Goal: Information Seeking & Learning: Learn about a topic

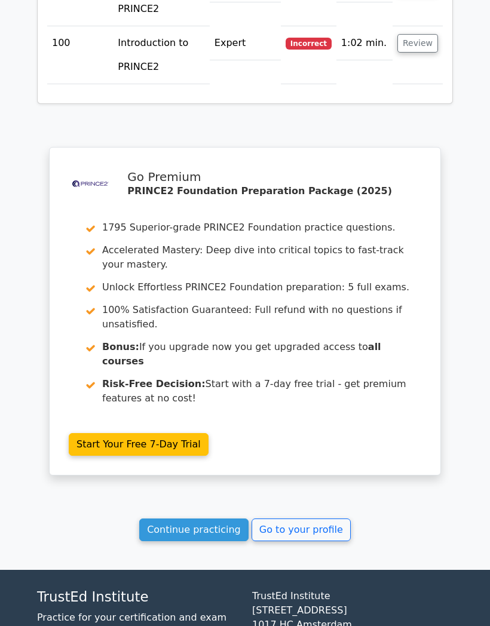
scroll to position [7288, 0]
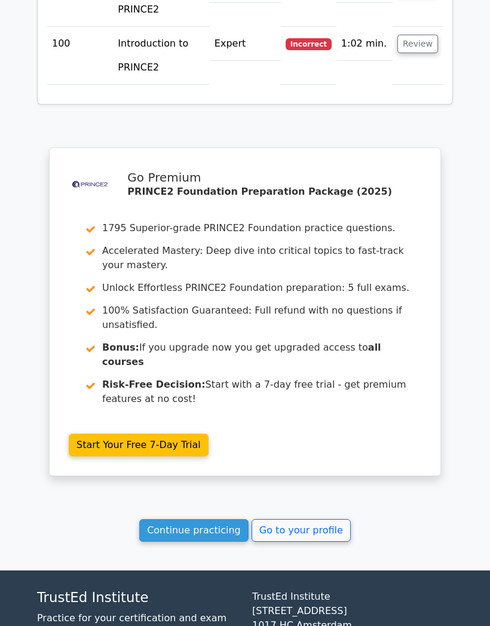
click at [228, 519] on link "Continue practicing" at bounding box center [193, 530] width 109 height 23
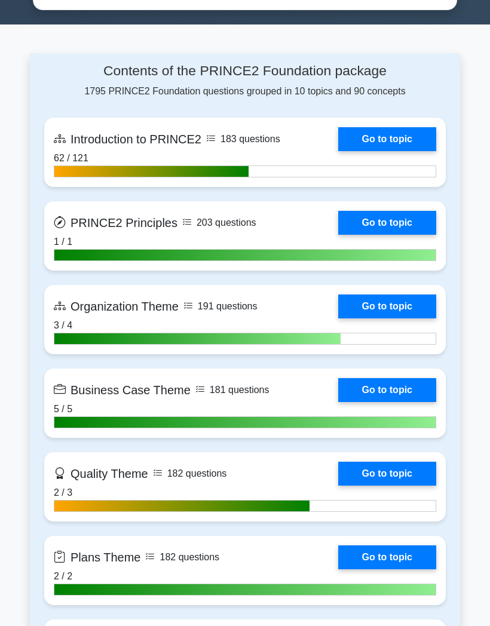
scroll to position [775, 0]
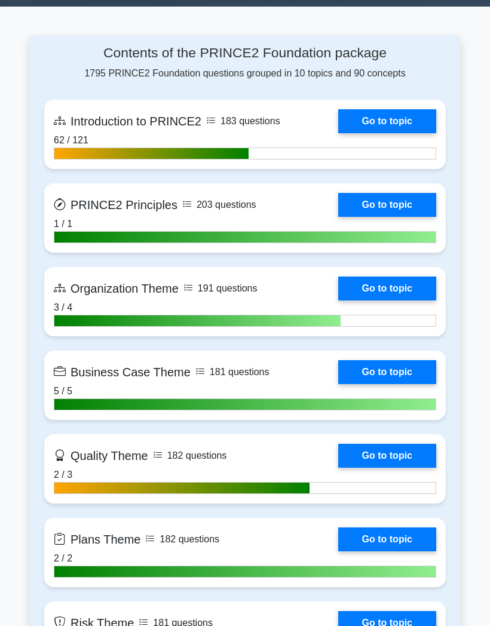
click at [390, 133] on link "Go to topic" at bounding box center [387, 121] width 98 height 24
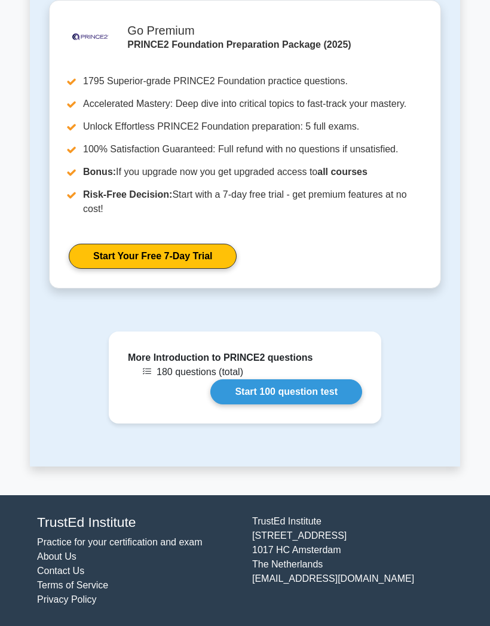
scroll to position [1564, 0]
click at [293, 405] on link "Start 100 question test" at bounding box center [286, 392] width 152 height 25
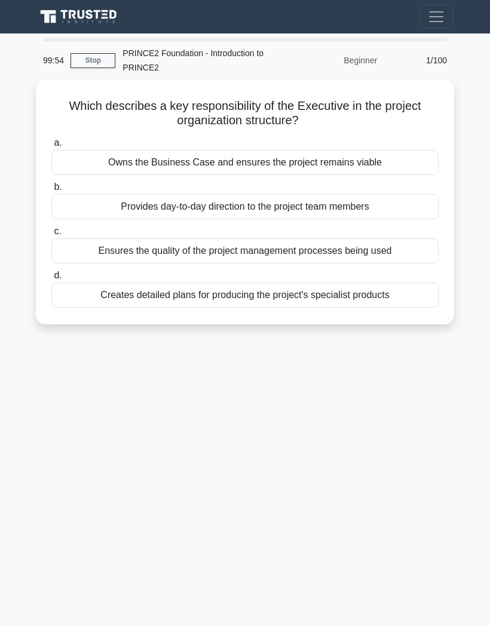
click at [248, 157] on div "Owns the Business Case and ensures the project remains viable" at bounding box center [244, 162] width 387 height 25
click at [51, 147] on input "a. Owns the Business Case and ensures the project remains viable" at bounding box center [51, 143] width 0 height 8
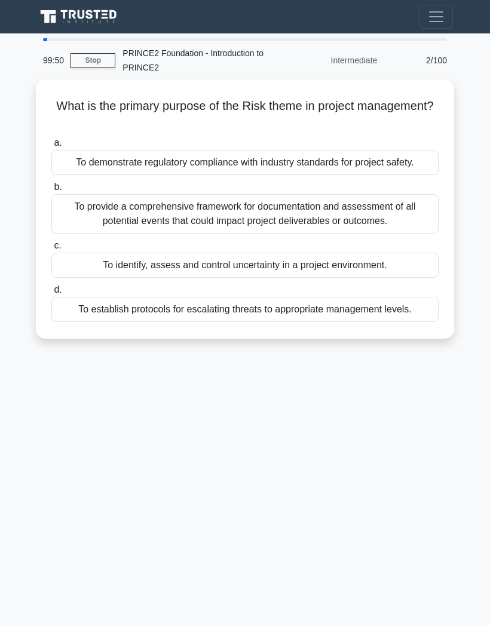
scroll to position [7, 0]
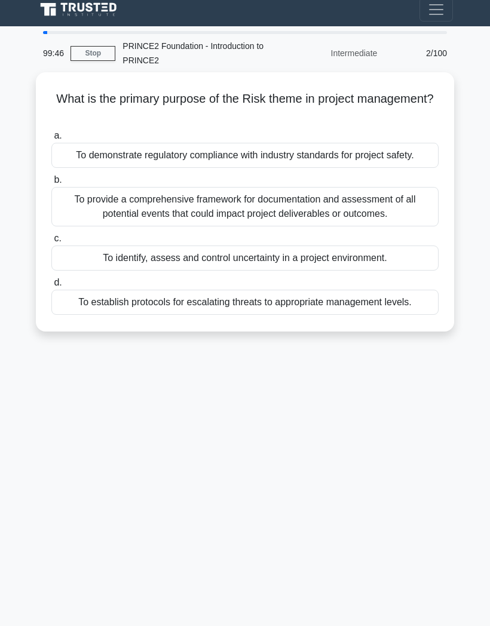
click at [332, 111] on h5 "What is the primary purpose of the Risk theme in project management? .spinner_0…" at bounding box center [245, 106] width 390 height 30
click at [351, 222] on div "To provide a comprehensive framework for documentation and assessment of all po…" at bounding box center [244, 206] width 387 height 39
click at [51, 184] on input "b. To provide a comprehensive framework for documentation and assessment of all…" at bounding box center [51, 180] width 0 height 8
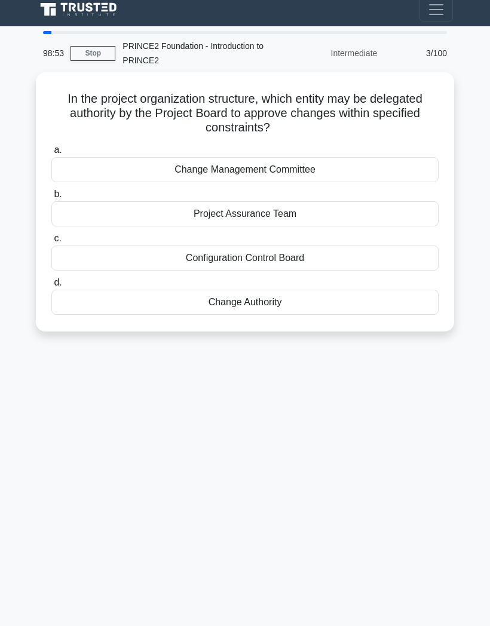
click at [298, 167] on div "Change Management Committee" at bounding box center [244, 169] width 387 height 25
click at [51, 154] on input "a. Change Management Committee" at bounding box center [51, 150] width 0 height 8
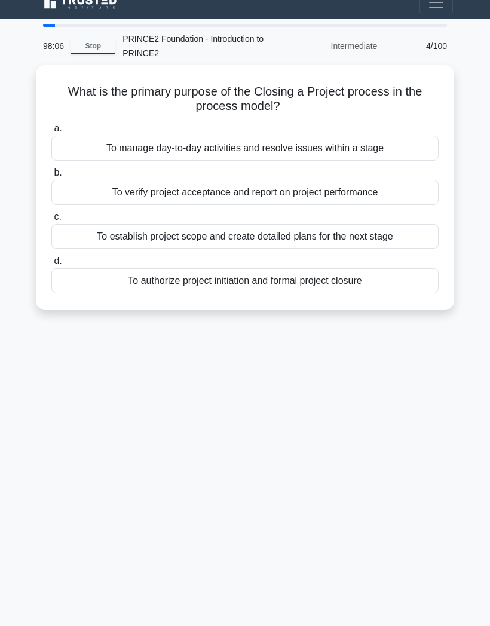
scroll to position [44, 0]
click at [290, 180] on div "To verify project acceptance and report on project performance" at bounding box center [244, 192] width 387 height 25
click at [51, 169] on input "b. To verify project acceptance and report on project performance" at bounding box center [51, 173] width 0 height 8
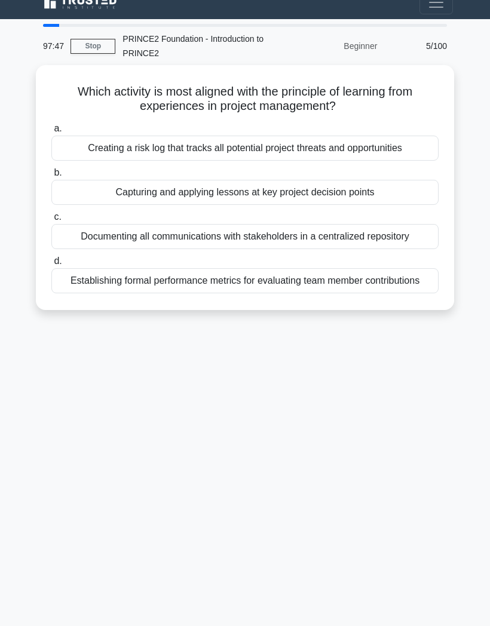
click at [397, 308] on div "Which activity is most aligned with the principle of learning from experiences …" at bounding box center [245, 194] width 430 height 259
click at [378, 351] on div "97:45 Stop PRINCE2 Foundation - Introduction to PRINCE2 Beginner 5/100 Which ac…" at bounding box center [245, 323] width 430 height 598
click at [304, 180] on div "Capturing and applying lessons at key project decision points" at bounding box center [244, 192] width 387 height 25
click at [51, 169] on input "b. Capturing and applying lessons at key project decision points" at bounding box center [51, 173] width 0 height 8
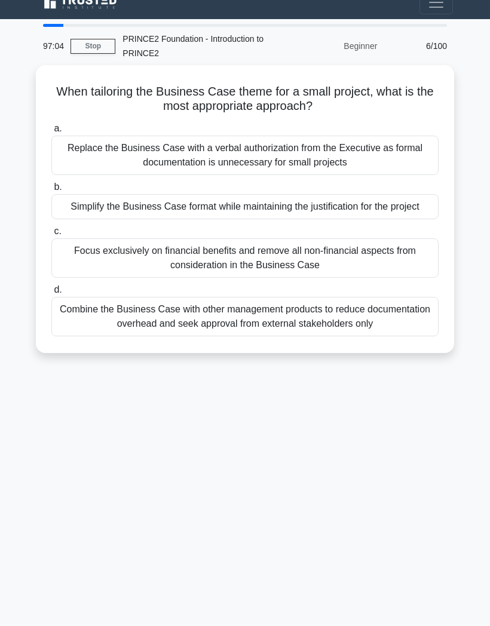
click at [304, 194] on div "Simplify the Business Case format while maintaining the justification for the p…" at bounding box center [244, 206] width 387 height 25
click at [51, 184] on input "b. Simplify the Business Case format while maintaining the justification for th…" at bounding box center [51, 188] width 0 height 8
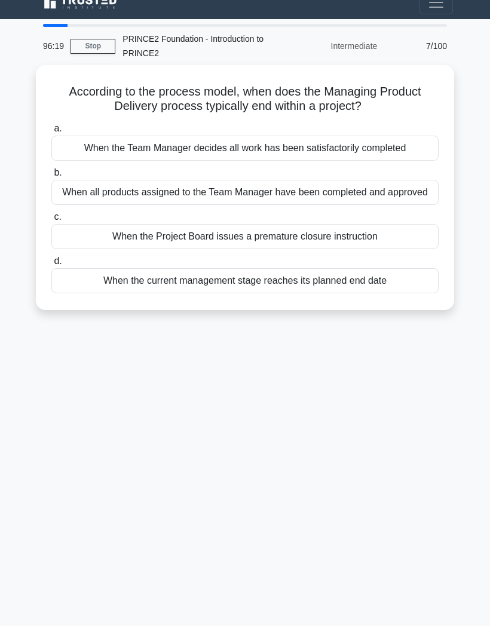
click at [372, 180] on div "When all products assigned to the Team Manager have been completed and approved" at bounding box center [244, 192] width 387 height 25
click at [51, 169] on input "b. When all products assigned to the Team Manager have been completed and appro…" at bounding box center [51, 173] width 0 height 8
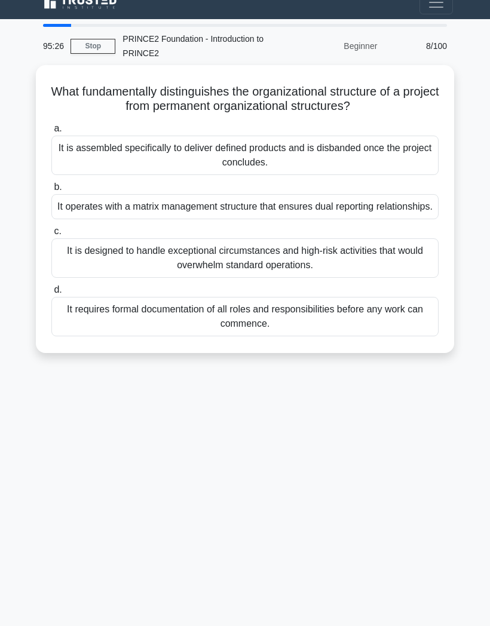
click at [478, 126] on main "95:26 Stop PRINCE2 Foundation - Introduction to PRINCE2 Beginner 8/100 What fun…" at bounding box center [245, 322] width 490 height 607
click at [381, 136] on div "It is assembled specifically to deliver defined products and is disbanded once …" at bounding box center [244, 155] width 387 height 39
click at [51, 127] on input "a. It is assembled specifically to deliver defined products and is disbanded on…" at bounding box center [51, 129] width 0 height 8
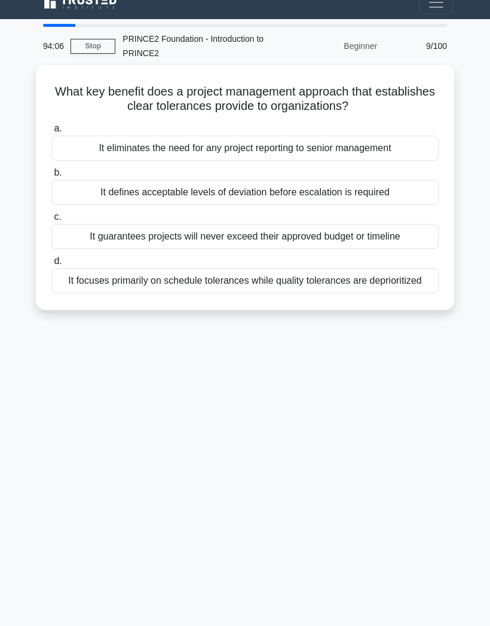
click at [277, 180] on div "It defines acceptable levels of deviation before escalation is required" at bounding box center [244, 192] width 387 height 25
click at [51, 169] on input "b. It defines acceptable levels of deviation before escalation is required" at bounding box center [51, 173] width 0 height 8
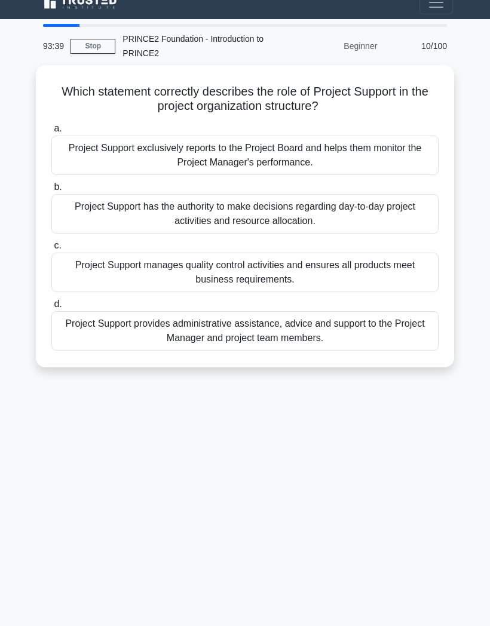
click at [246, 311] on div "Project Support provides administrative assistance, advice and support to the P…" at bounding box center [244, 330] width 387 height 39
click at [51, 307] on input "d. Project Support provides administrative assistance, advice and support to th…" at bounding box center [51, 305] width 0 height 8
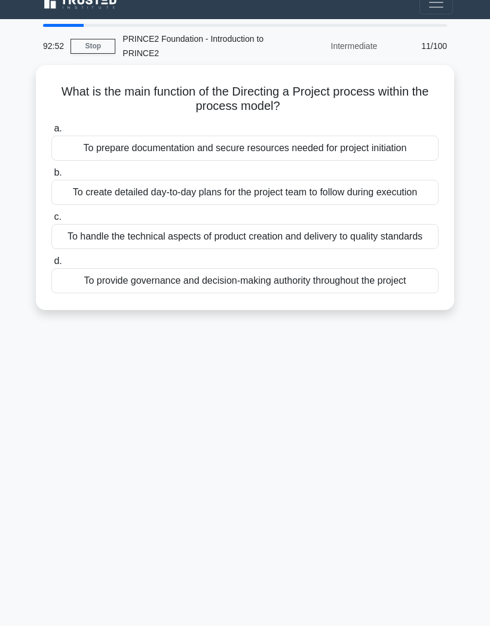
click at [140, 353] on div "92:52 Stop PRINCE2 Foundation - Introduction to PRINCE2 Intermediate 11/100 Wha…" at bounding box center [245, 323] width 430 height 598
click at [194, 374] on div "92:50 Stop PRINCE2 Foundation - Introduction to PRINCE2 Intermediate 11/100 Wha…" at bounding box center [245, 323] width 430 height 598
click at [259, 180] on div "To create detailed day-to-day plans for the project team to follow during execu…" at bounding box center [244, 192] width 387 height 25
click at [51, 172] on input "b. To create detailed day-to-day plans for the project team to follow during ex…" at bounding box center [51, 173] width 0 height 8
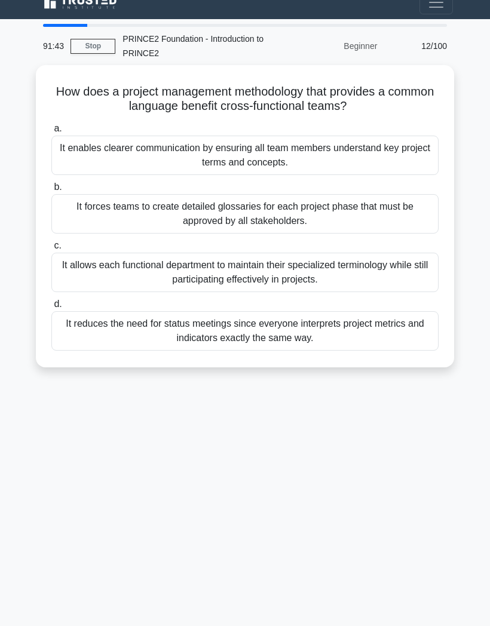
click at [333, 121] on label "a. It enables clearer communication by ensuring all team members understand key…" at bounding box center [244, 148] width 387 height 54
click at [51, 125] on input "a. It enables clearer communication by ensuring all team members understand key…" at bounding box center [51, 129] width 0 height 8
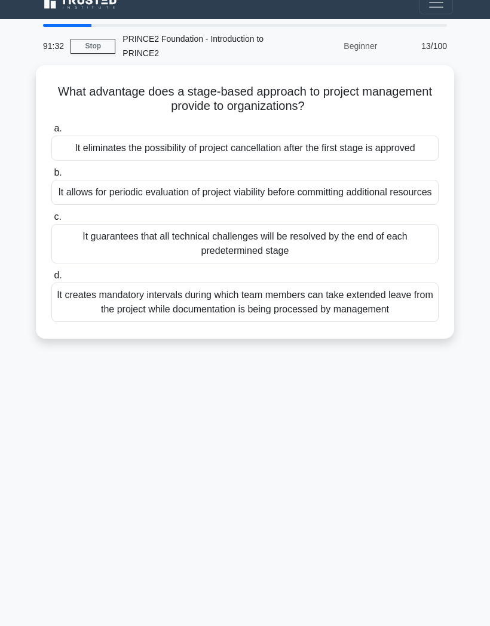
click at [436, 79] on div "What advantage does a stage-based approach to project management provide to org…" at bounding box center [245, 202] width 409 height 264
click at [437, 136] on div "It eliminates the possibility of project cancellation after the first stage is …" at bounding box center [244, 148] width 387 height 25
click at [51, 125] on input "a. It eliminates the possibility of project cancellation after the first stage …" at bounding box center [51, 129] width 0 height 8
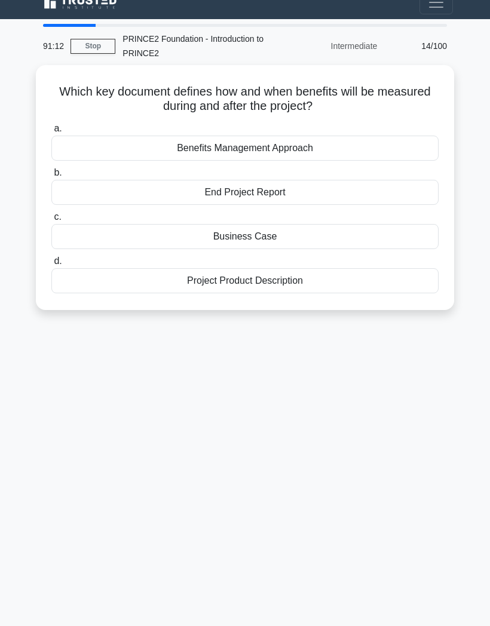
click at [277, 268] on div "Project Product Description" at bounding box center [244, 280] width 387 height 25
click at [51, 258] on input "d. Project Product Description" at bounding box center [51, 262] width 0 height 8
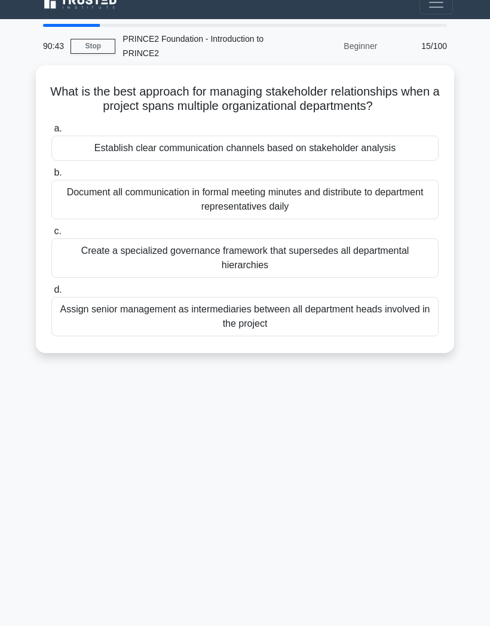
click at [363, 136] on div "Establish clear communication channels based on stakeholder analysis" at bounding box center [244, 148] width 387 height 25
click at [51, 133] on input "a. Establish clear communication channels based on stakeholder analysis" at bounding box center [51, 129] width 0 height 8
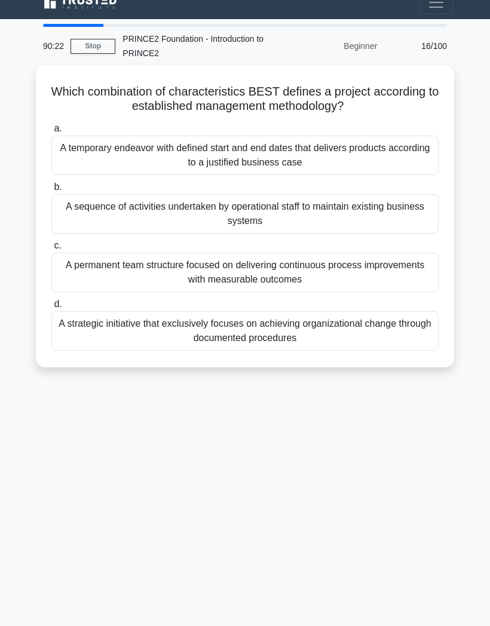
click at [299, 421] on div "90:22 Stop PRINCE2 Foundation - Introduction to PRINCE2 Beginner 16/100 Which c…" at bounding box center [245, 323] width 430 height 598
click at [271, 452] on div "90:20 Stop PRINCE2 Foundation - Introduction to PRINCE2 Beginner 16/100 Which c…" at bounding box center [245, 323] width 430 height 598
click at [318, 136] on div "A temporary endeavor with defined start and end dates that delivers products ac…" at bounding box center [244, 155] width 387 height 39
click at [51, 125] on input "a. A temporary endeavor with defined start and end dates that delivers products…" at bounding box center [51, 129] width 0 height 8
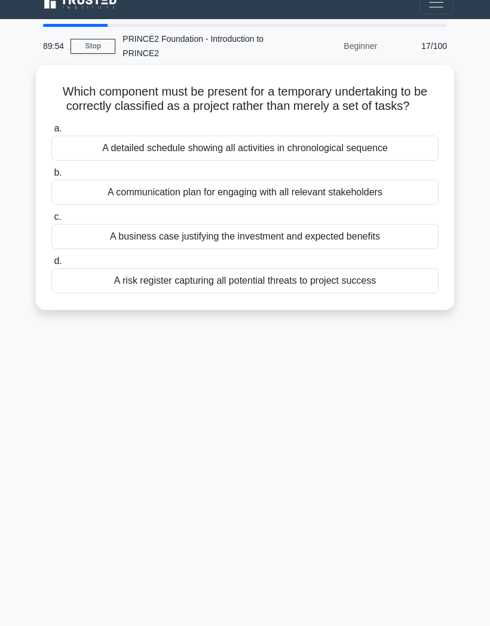
click at [267, 395] on div "89:54 Stop PRINCE2 Foundation - Introduction to PRINCE2 Beginner 17/100 Which c…" at bounding box center [245, 323] width 430 height 598
click at [302, 224] on div "A business case justifying the investment and expected benefits" at bounding box center [244, 236] width 387 height 25
click at [51, 219] on input "c. A business case justifying the investment and expected benefits" at bounding box center [51, 217] width 0 height 8
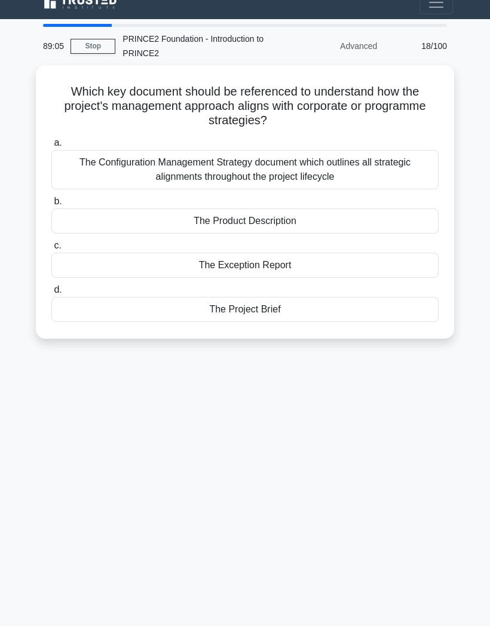
click at [369, 150] on div "The Configuration Management Strategy document which outlines all strategic ali…" at bounding box center [244, 169] width 387 height 39
click at [51, 139] on input "a. The Configuration Management Strategy document which outlines all strategic …" at bounding box center [51, 143] width 0 height 8
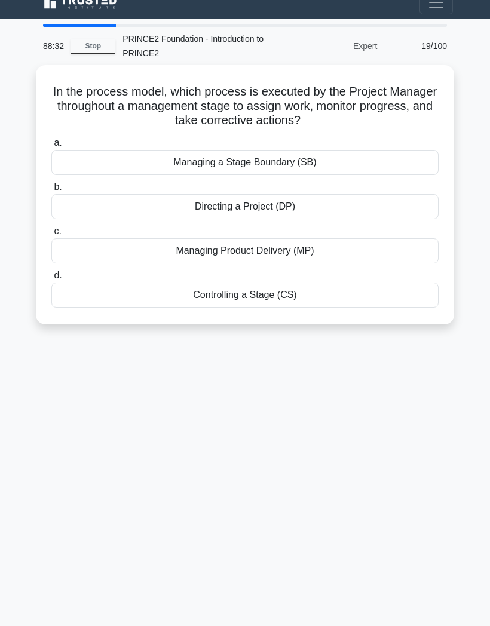
click at [288, 283] on div "Controlling a Stage (CS)" at bounding box center [244, 295] width 387 height 25
click at [51, 272] on input "d. Controlling a Stage (CS)" at bounding box center [51, 276] width 0 height 8
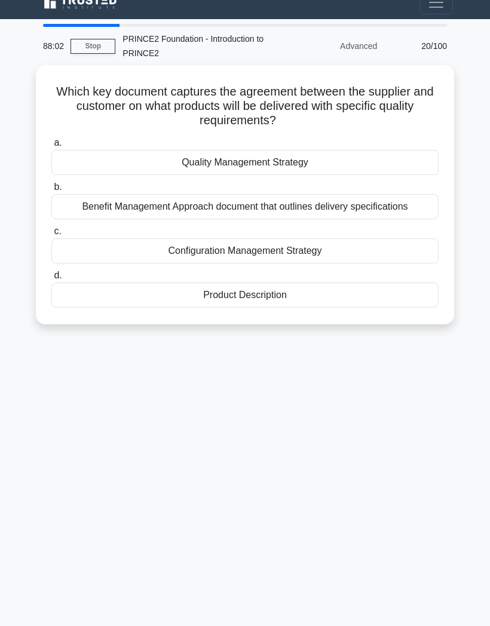
click at [292, 283] on div "Product Description" at bounding box center [244, 295] width 387 height 25
click at [51, 272] on input "d. Product Description" at bounding box center [51, 276] width 0 height 8
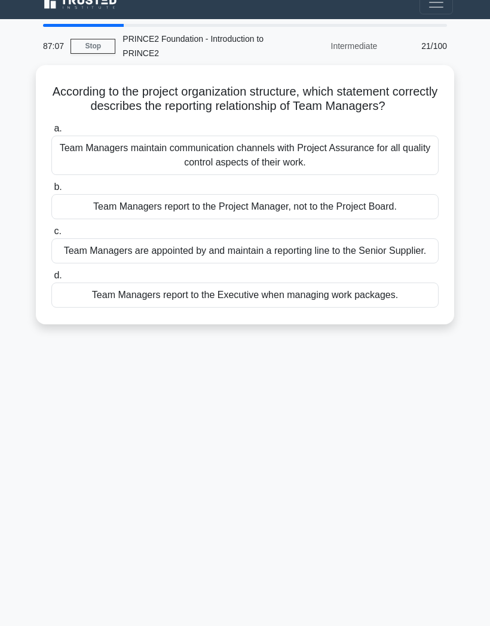
click at [377, 194] on div "Team Managers report to the Project Manager, not to the Project Board." at bounding box center [244, 206] width 387 height 25
click at [51, 191] on input "b. Team Managers report to the Project Manager, not to the Project Board." at bounding box center [51, 188] width 0 height 8
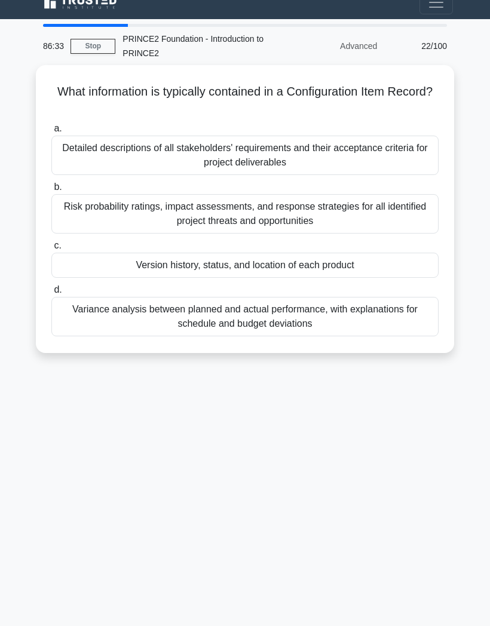
click at [356, 136] on div "Detailed descriptions of all stakeholders' requirements and their acceptance cr…" at bounding box center [244, 155] width 387 height 39
click at [51, 133] on input "a. Detailed descriptions of all stakeholders' requirements and their acceptance…" at bounding box center [51, 129] width 0 height 8
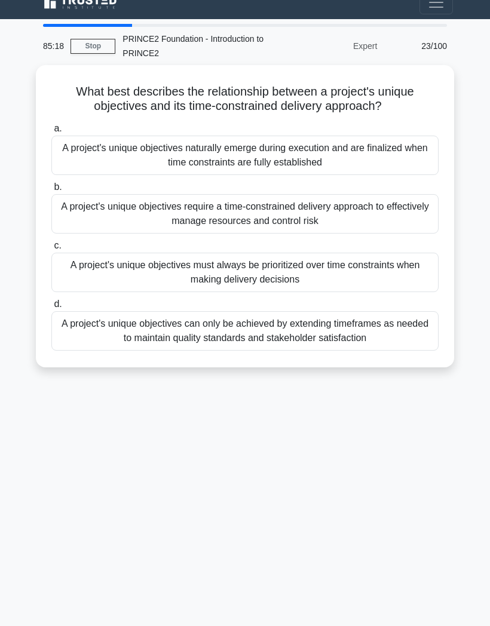
click at [281, 136] on div "A project's unique objectives naturally emerge during execution and are finaliz…" at bounding box center [244, 155] width 387 height 39
click at [51, 125] on input "a. A project's unique objectives naturally emerge during execution and are fina…" at bounding box center [51, 129] width 0 height 8
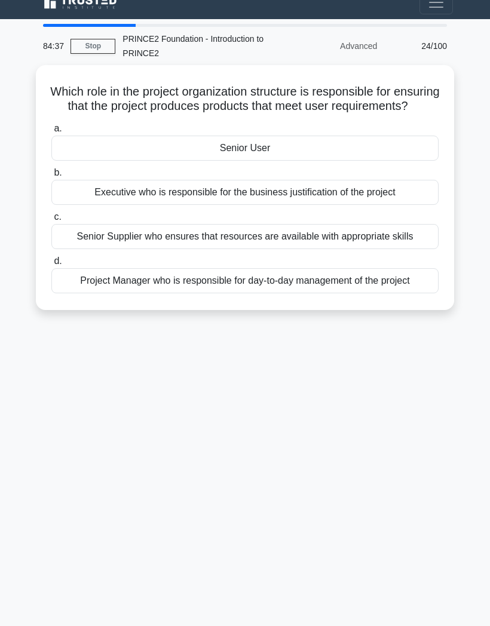
click at [270, 136] on div "Senior User" at bounding box center [244, 148] width 387 height 25
click at [51, 129] on input "a. Senior User" at bounding box center [51, 129] width 0 height 8
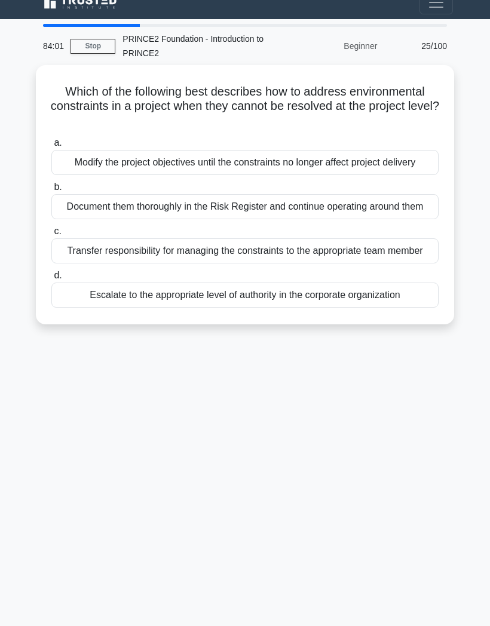
click at [243, 305] on div "Escalate to the appropriate level of authority in the corporate organization" at bounding box center [244, 295] width 387 height 25
click at [51, 280] on input "d. Escalate to the appropriate level of authority in the corporate organization" at bounding box center [51, 276] width 0 height 8
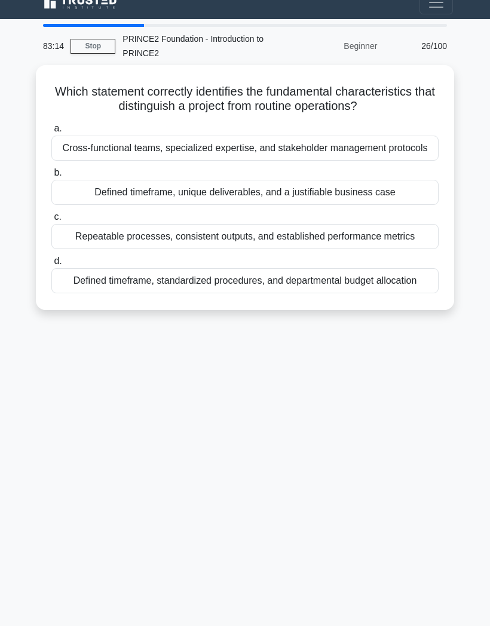
click at [296, 182] on div "Defined timeframe, unique deliverables, and a justifiable business case" at bounding box center [244, 192] width 387 height 25
click at [51, 177] on input "b. Defined timeframe, unique deliverables, and a justifiable business case" at bounding box center [51, 173] width 0 height 8
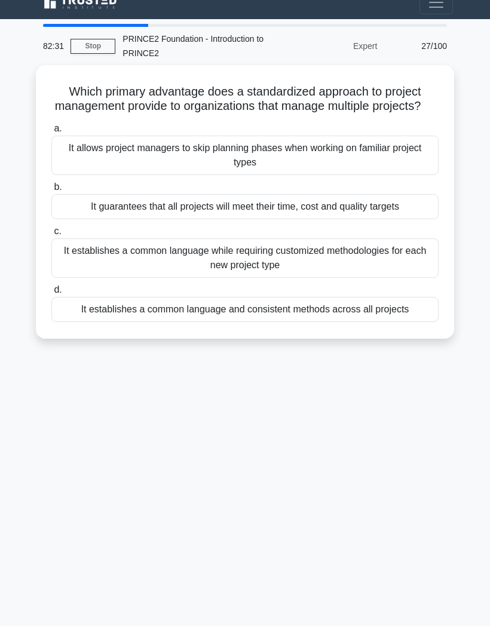
click at [324, 238] on div "It establishes a common language while requiring customized methodologies for e…" at bounding box center [244, 257] width 387 height 39
click at [51, 236] on input "c. It establishes a common language while requiring customized methodologies fo…" at bounding box center [51, 232] width 0 height 8
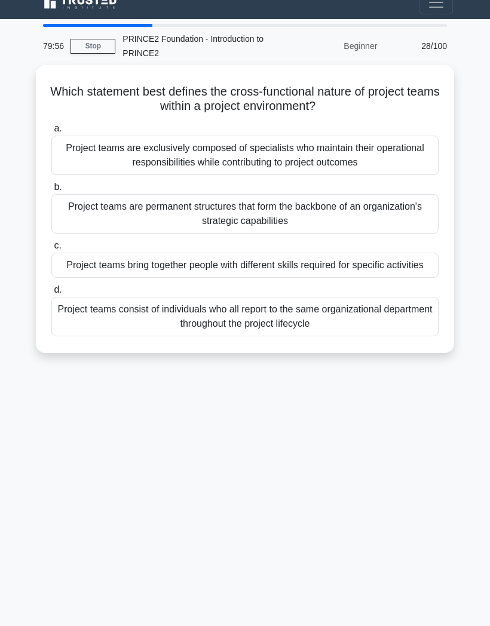
click at [386, 253] on div "Project teams bring together people with different skills required for specific…" at bounding box center [244, 265] width 387 height 25
click at [51, 242] on input "c. Project teams bring together people with different skills required for speci…" at bounding box center [51, 246] width 0 height 8
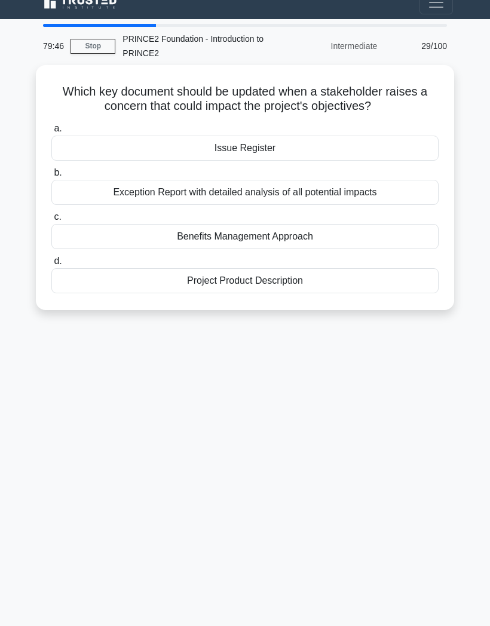
click at [321, 136] on div "Issue Register" at bounding box center [244, 148] width 387 height 25
click at [51, 125] on input "a. Issue Register" at bounding box center [51, 129] width 0 height 8
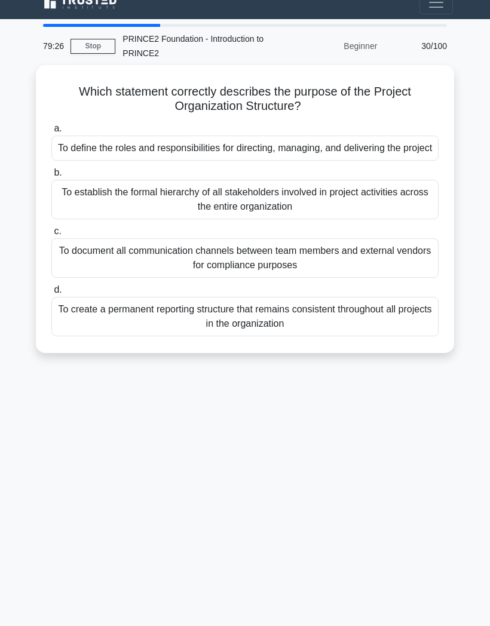
click at [348, 454] on div "79:26 Stop PRINCE2 Foundation - Introduction to PRINCE2 Beginner 30/100 Which s…" at bounding box center [245, 323] width 430 height 598
click at [346, 136] on div "To define the roles and responsibilities for directing, managing, and deliverin…" at bounding box center [244, 148] width 387 height 25
click at [51, 133] on input "a. To define the roles and responsibilities for directing, managing, and delive…" at bounding box center [51, 129] width 0 height 8
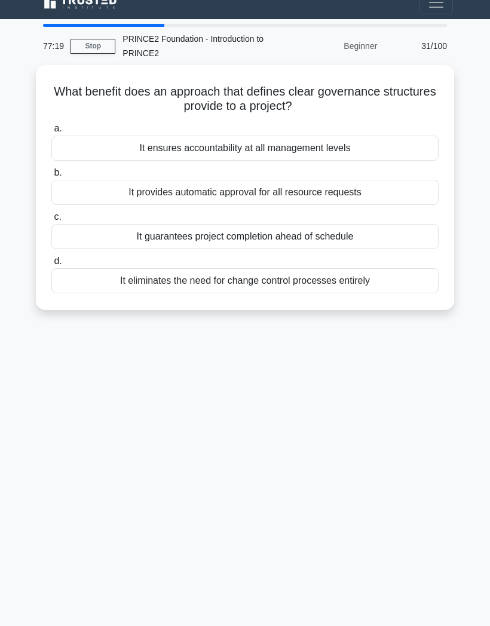
click at [376, 136] on div "It ensures accountability at all management levels" at bounding box center [244, 148] width 387 height 25
click at [51, 125] on input "a. It ensures accountability at all management levels" at bounding box center [51, 129] width 0 height 8
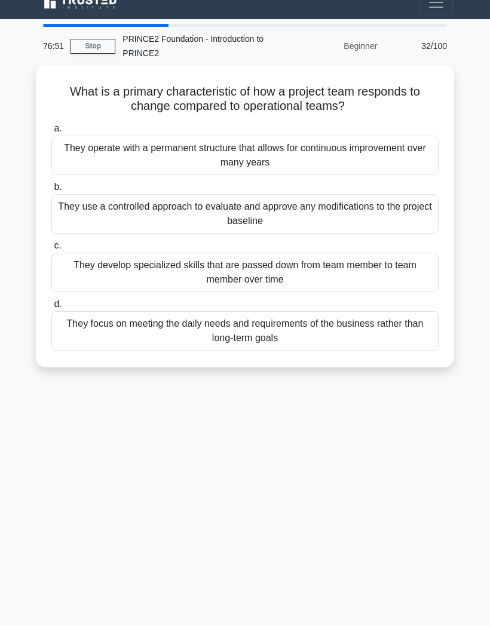
click at [366, 194] on div "They use a controlled approach to evaluate and approve any modifications to the…" at bounding box center [244, 213] width 387 height 39
click at [51, 184] on input "b. They use a controlled approach to evaluate and approve any modifications to …" at bounding box center [51, 188] width 0 height 8
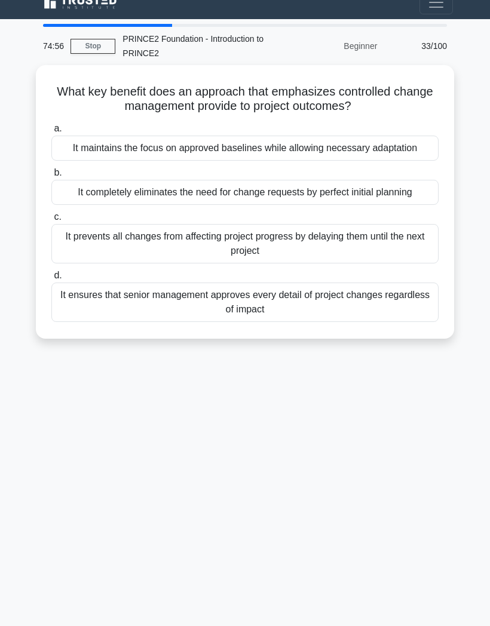
click at [421, 136] on div "It maintains the focus on approved baselines while allowing necessary adaptation" at bounding box center [244, 148] width 387 height 25
click at [51, 125] on input "a. It maintains the focus on approved baselines while allowing necessary adapta…" at bounding box center [51, 129] width 0 height 8
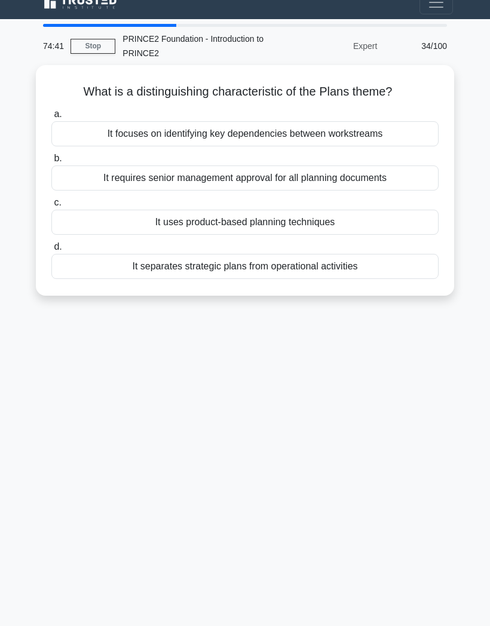
click at [400, 254] on div "It separates strategic plans from operational activities" at bounding box center [244, 266] width 387 height 25
click at [51, 243] on input "d. It separates strategic plans from operational activities" at bounding box center [51, 247] width 0 height 8
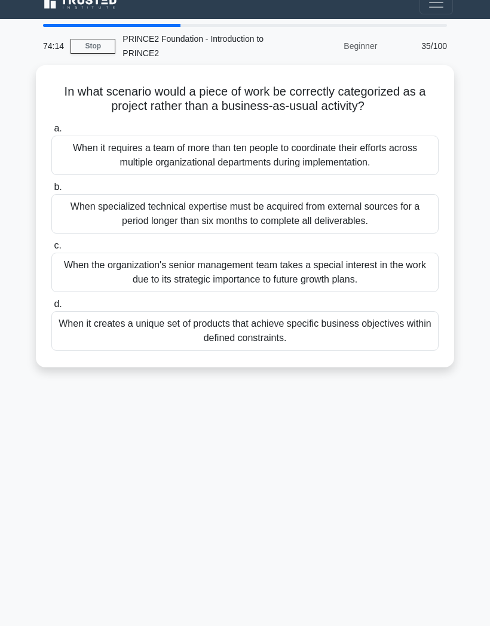
click at [387, 311] on div "When it creates a unique set of products that achieve specific business objecti…" at bounding box center [244, 330] width 387 height 39
click at [51, 301] on input "d. When it creates a unique set of products that achieve specific business obje…" at bounding box center [51, 305] width 0 height 8
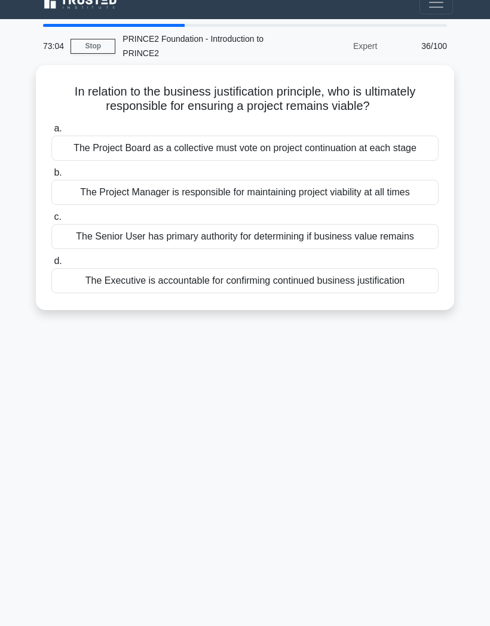
click at [225, 536] on div "73:04 Stop PRINCE2 Foundation - Introduction to PRINCE2 Expert 36/100 In relati…" at bounding box center [245, 323] width 430 height 598
click at [320, 136] on div "The Project Board as a collective must vote on project continuation at each sta…" at bounding box center [244, 148] width 387 height 25
click at [51, 125] on input "a. The Project Board as a collective must vote on project continuation at each …" at bounding box center [51, 129] width 0 height 8
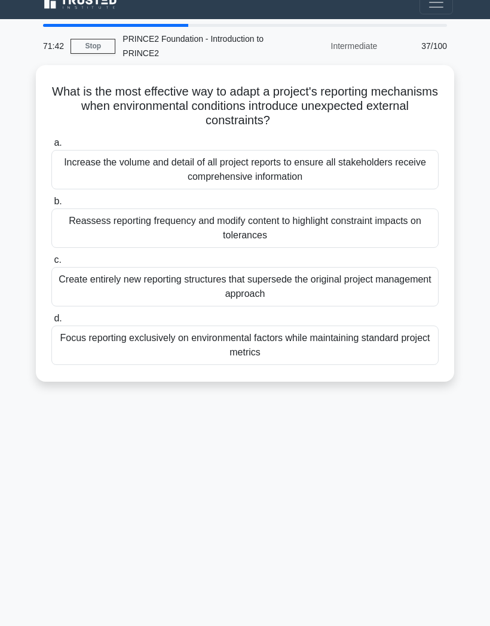
click at [378, 209] on div "Reassess reporting frequency and modify content to highlight constraint impacts…" at bounding box center [244, 228] width 387 height 39
click at [51, 199] on input "b. Reassess reporting frequency and modify content to highlight constraint impa…" at bounding box center [51, 202] width 0 height 8
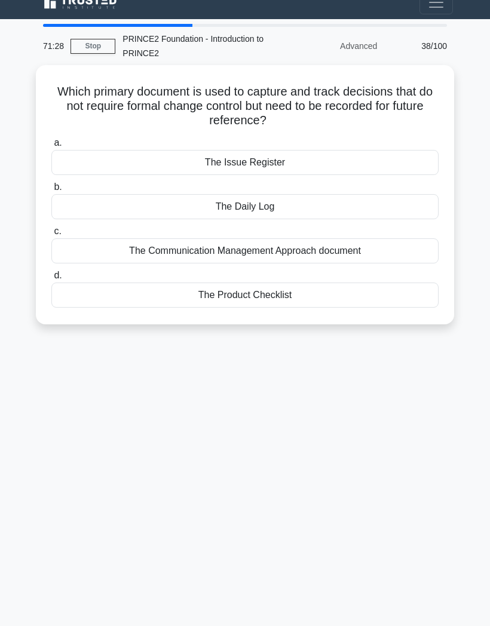
click at [297, 194] on div "The Daily Log" at bounding box center [244, 206] width 387 height 25
click at [51, 184] on input "b. The Daily Log" at bounding box center [51, 188] width 0 height 8
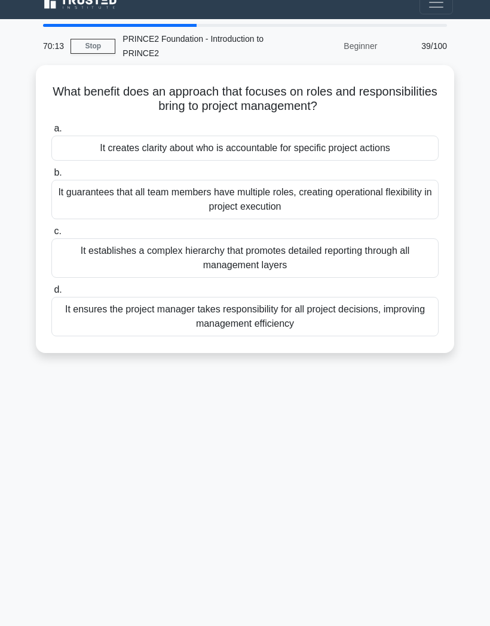
scroll to position [47, 0]
click at [247, 494] on div "69:42 Stop PRINCE2 Foundation - Introduction to PRINCE2 Beginner 39/100 What be…" at bounding box center [245, 323] width 430 height 598
click at [374, 136] on div "It creates clarity about who is accountable for specific project actions" at bounding box center [244, 148] width 387 height 25
click at [51, 125] on input "a. It creates clarity about who is accountable for specific project actions" at bounding box center [51, 129] width 0 height 8
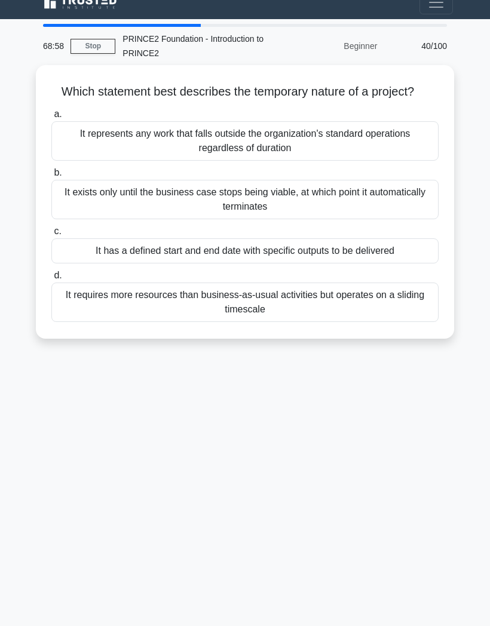
click at [277, 238] on div "It has a defined start and end date with specific outputs to be delivered" at bounding box center [244, 250] width 387 height 25
click at [51, 228] on input "c. It has a defined start and end date with specific outputs to be delivered" at bounding box center [51, 232] width 0 height 8
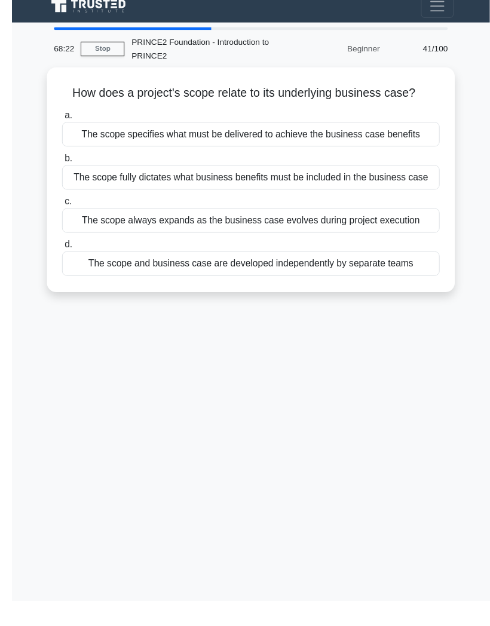
scroll to position [48, 0]
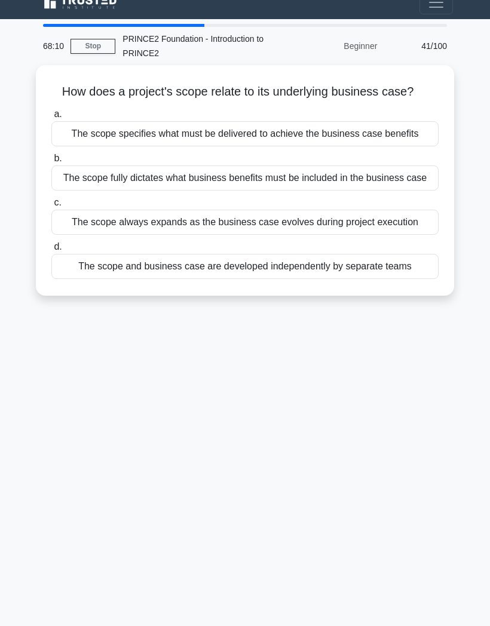
click at [402, 124] on div "The scope specifies what must be delivered to achieve the business case benefits" at bounding box center [244, 133] width 387 height 25
click at [51, 118] on input "a. The scope specifies what must be delivered to achieve the business case bene…" at bounding box center [51, 115] width 0 height 8
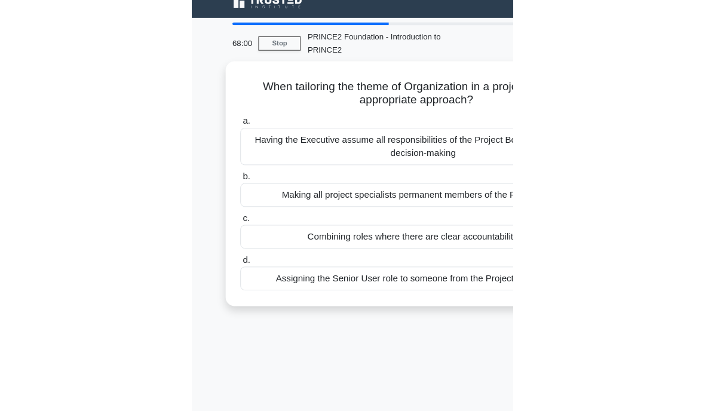
scroll to position [0, 0]
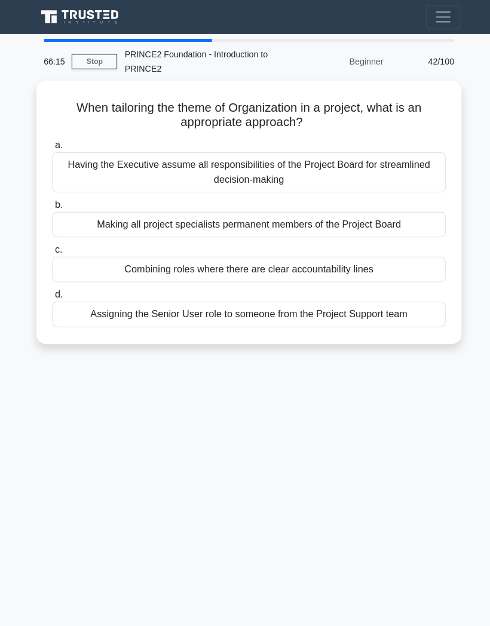
click at [320, 267] on div "Combining roles where there are clear accountability lines" at bounding box center [244, 265] width 387 height 25
click at [51, 250] on input "c. Combining roles where there are clear accountability lines" at bounding box center [51, 246] width 0 height 8
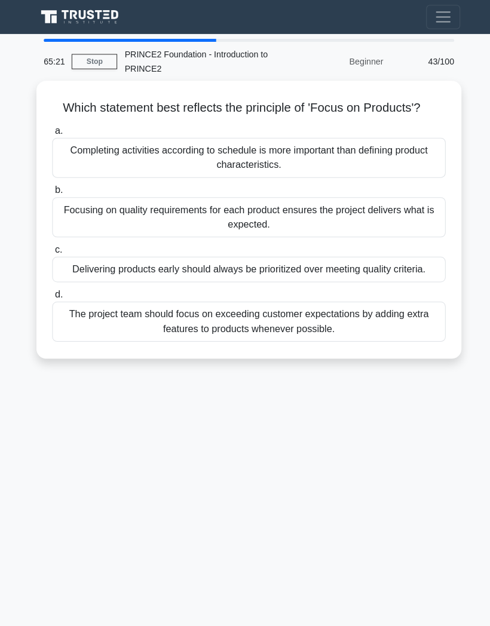
click at [377, 221] on div "Focusing on quality requirements for each product ensures the project delivers …" at bounding box center [244, 213] width 387 height 39
click at [51, 191] on input "b. Focusing on quality requirements for each product ensures the project delive…" at bounding box center [51, 188] width 0 height 8
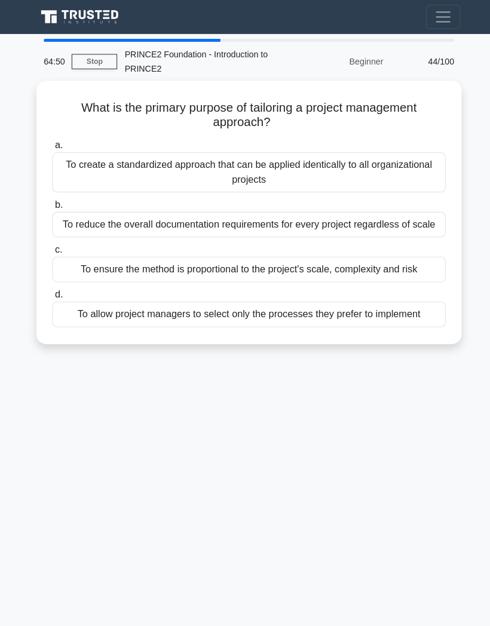
click at [336, 278] on div "To ensure the method is proportional to the project's scale, complexity and risk" at bounding box center [244, 265] width 387 height 25
click at [51, 250] on input "c. To ensure the method is proportional to the project's scale, complexity and …" at bounding box center [51, 246] width 0 height 8
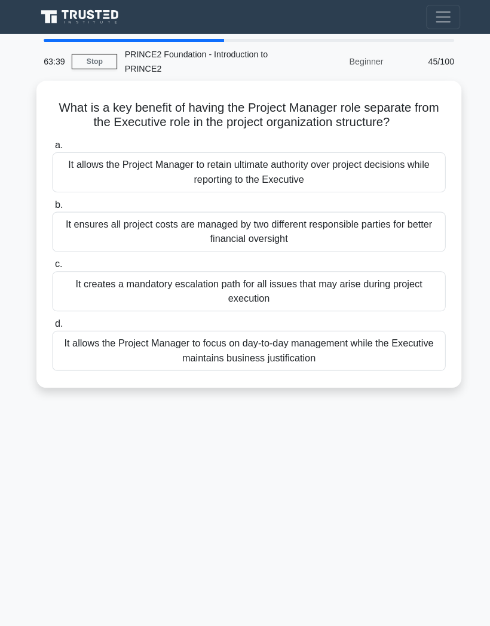
click at [377, 357] on div "It allows the Project Manager to focus on day-to-day management while the Execu…" at bounding box center [244, 345] width 387 height 39
click at [51, 323] on input "d. It allows the Project Manager to focus on day-to-day management while the Ex…" at bounding box center [51, 319] width 0 height 8
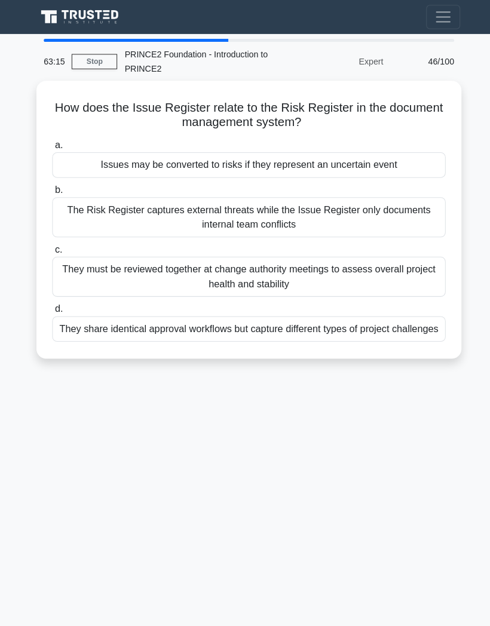
click at [329, 270] on div "They must be reviewed together at change authority meetings to assess overall p…" at bounding box center [244, 272] width 387 height 39
click at [51, 250] on input "c. They must be reviewed together at change authority meetings to assess overal…" at bounding box center [51, 246] width 0 height 8
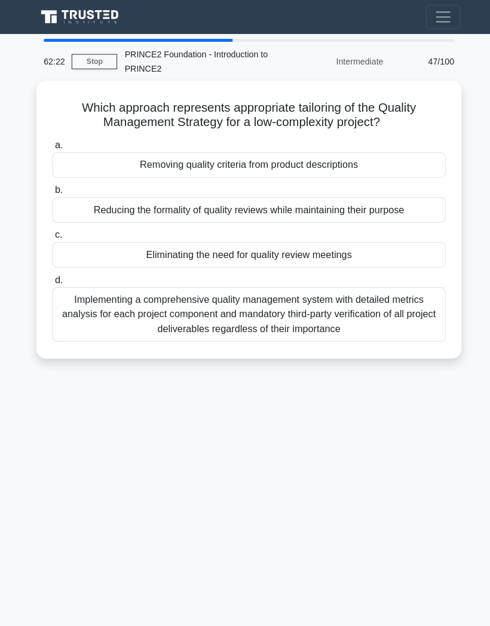
click at [319, 203] on div "Reducing the formality of quality reviews while maintaining their purpose" at bounding box center [244, 206] width 387 height 25
click at [51, 191] on input "b. Reducing the formality of quality reviews while maintaining their purpose" at bounding box center [51, 188] width 0 height 8
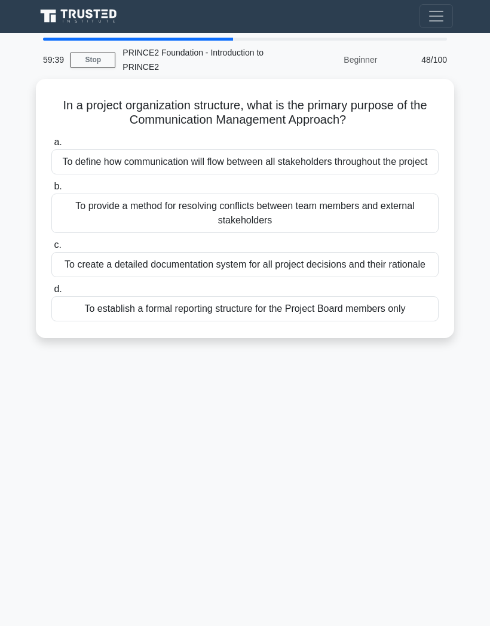
scroll to position [14, 0]
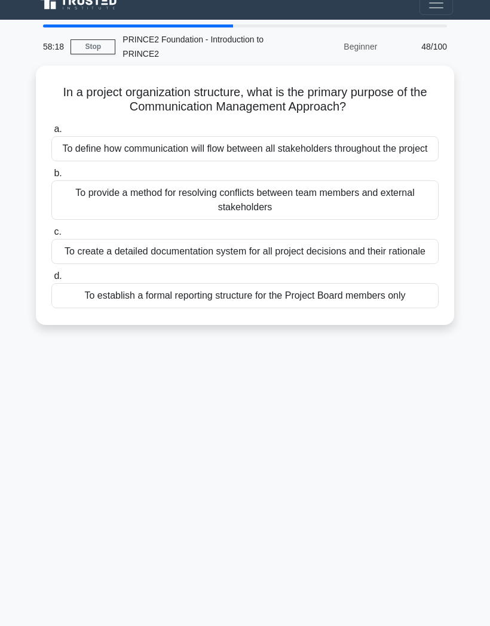
click at [252, 440] on div "58:18 Stop PRINCE2 Foundation - Introduction to PRINCE2 Beginner 48/100 In a pr…" at bounding box center [245, 324] width 430 height 598
click at [397, 264] on div "To create a detailed documentation system for all project decisions and their r…" at bounding box center [244, 251] width 387 height 25
click at [51, 236] on input "c. To create a detailed documentation system for all project decisions and thei…" at bounding box center [51, 232] width 0 height 8
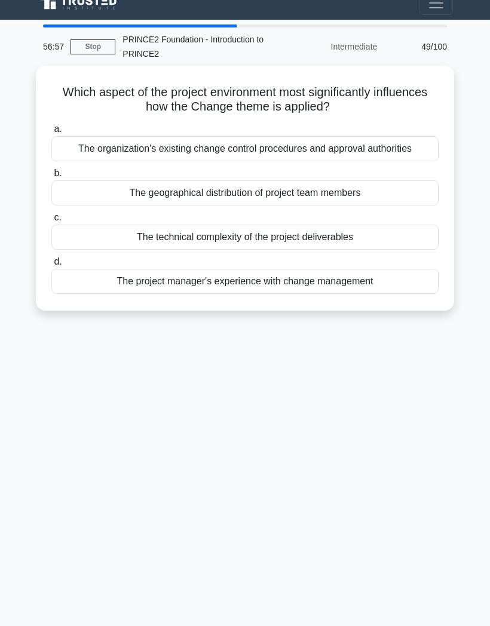
click at [389, 142] on div "The organization's existing change control procedures and approval authorities" at bounding box center [244, 148] width 387 height 25
click at [51, 133] on input "a. The organization's existing change control procedures and approval authoriti…" at bounding box center [51, 130] width 0 height 8
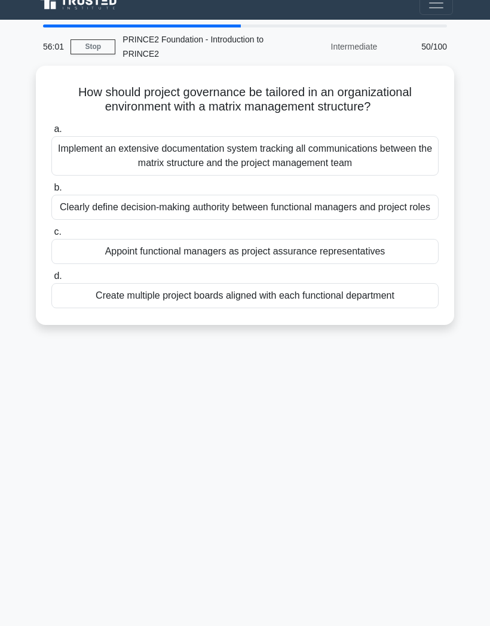
click at [374, 151] on div "Implement an extensive documentation system tracking all communications between…" at bounding box center [244, 155] width 387 height 39
click at [51, 133] on input "a. Implement an extensive documentation system tracking all communications betw…" at bounding box center [51, 130] width 0 height 8
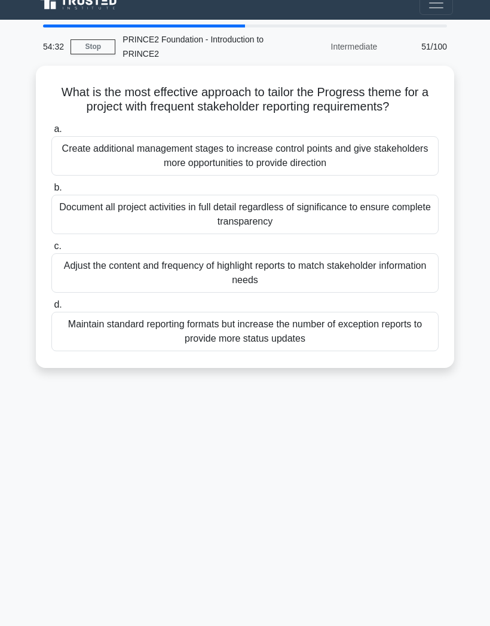
click at [366, 293] on div "Adjust the content and frequency of highlight reports to match stakeholder info…" at bounding box center [244, 272] width 387 height 39
click at [51, 250] on input "c. Adjust the content and frequency of highlight reports to match stakeholder i…" at bounding box center [51, 247] width 0 height 8
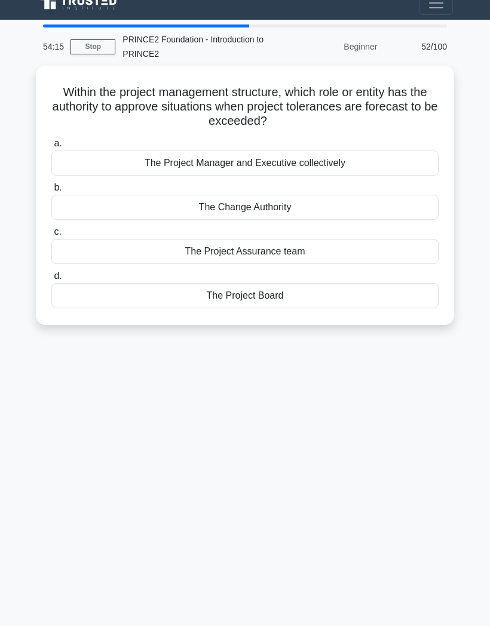
click at [302, 301] on div "The Project Board" at bounding box center [244, 295] width 387 height 25
click at [51, 280] on input "d. The Project Board" at bounding box center [51, 277] width 0 height 8
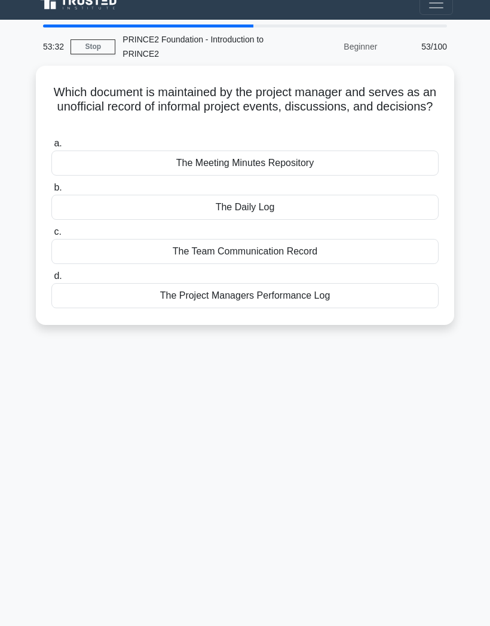
click at [337, 195] on div "The Daily Log" at bounding box center [244, 207] width 387 height 25
click at [51, 192] on input "b. The Daily Log" at bounding box center [51, 188] width 0 height 8
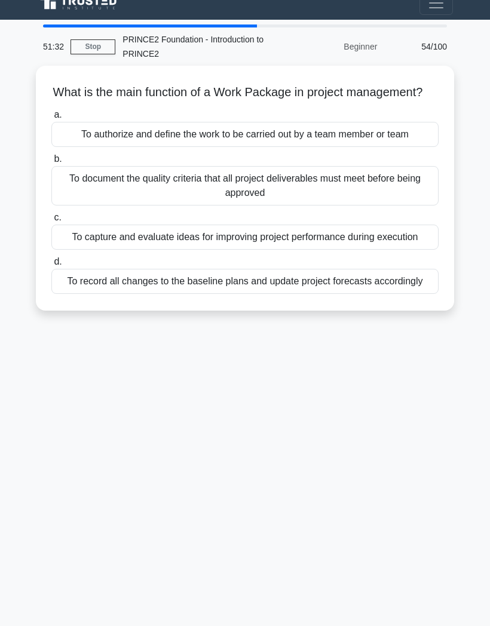
click at [377, 147] on div "To authorize and define the work to be carried out by a team member or team" at bounding box center [244, 134] width 387 height 25
click at [51, 119] on input "a. To authorize and define the work to be carried out by a team member or team" at bounding box center [51, 115] width 0 height 8
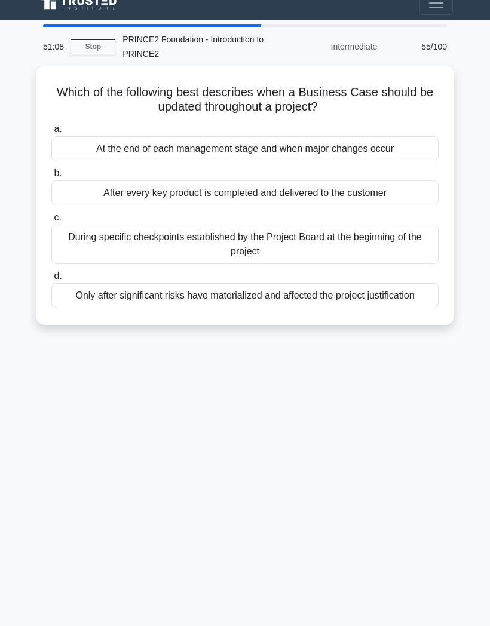
click at [402, 226] on div "During specific checkpoints established by the Project Board at the beginning o…" at bounding box center [244, 244] width 387 height 39
click at [51, 222] on input "c. During specific checkpoints established by the Project Board at the beginnin…" at bounding box center [51, 218] width 0 height 8
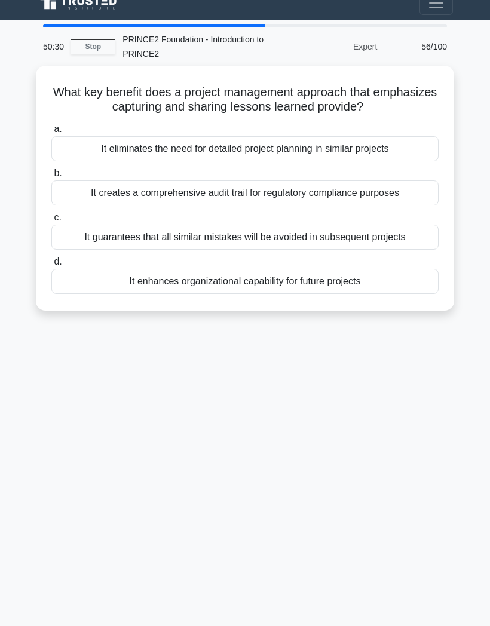
click at [361, 269] on div "It enhances organizational capability for future projects" at bounding box center [244, 281] width 387 height 25
click at [51, 266] on input "d. It enhances organizational capability for future projects" at bounding box center [51, 262] width 0 height 8
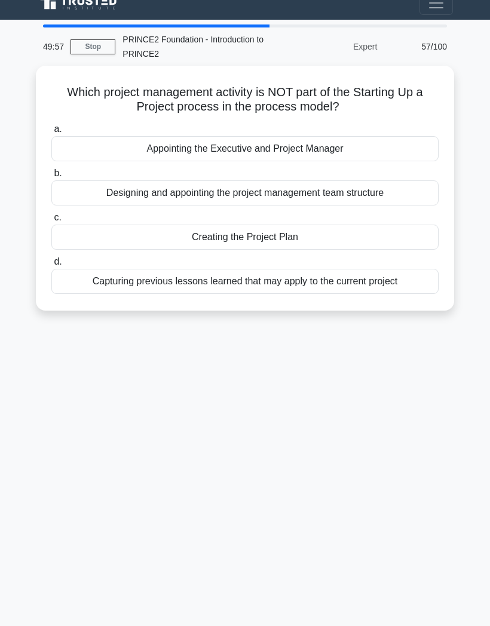
click at [396, 283] on div "Capturing previous lessons learned that may apply to the current project" at bounding box center [244, 281] width 387 height 25
click at [51, 266] on input "d. Capturing previous lessons learned that may apply to the current project" at bounding box center [51, 262] width 0 height 8
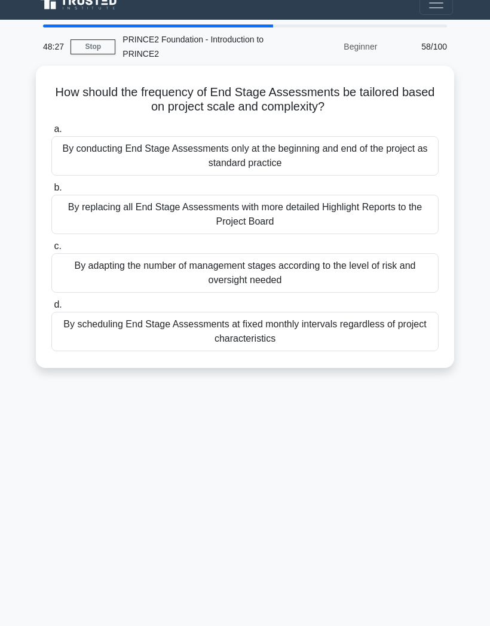
click at [372, 316] on div "By scheduling End Stage Assessments at fixed monthly intervals regardless of pr…" at bounding box center [244, 331] width 387 height 39
click at [51, 309] on input "d. By scheduling End Stage Assessments at fixed monthly intervals regardless of…" at bounding box center [51, 305] width 0 height 8
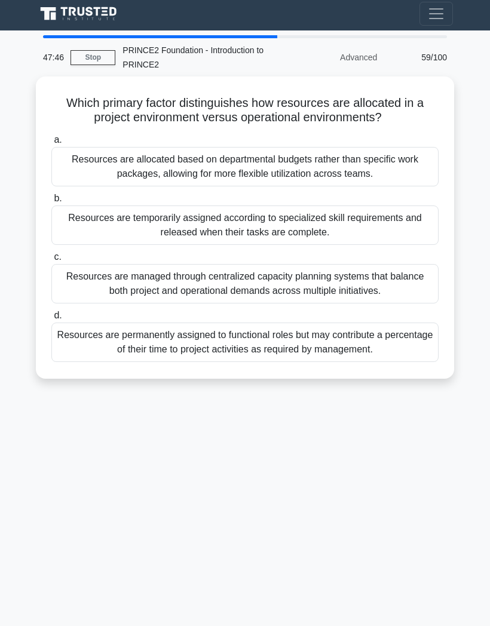
scroll to position [0, 0]
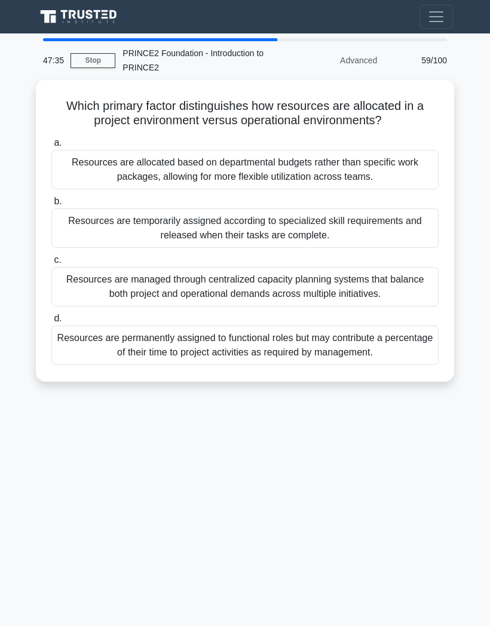
click at [348, 280] on div "Resources are managed through centralized capacity planning systems that balanc…" at bounding box center [244, 286] width 387 height 39
click at [51, 264] on input "c. Resources are managed through centralized capacity planning systems that bal…" at bounding box center [51, 260] width 0 height 8
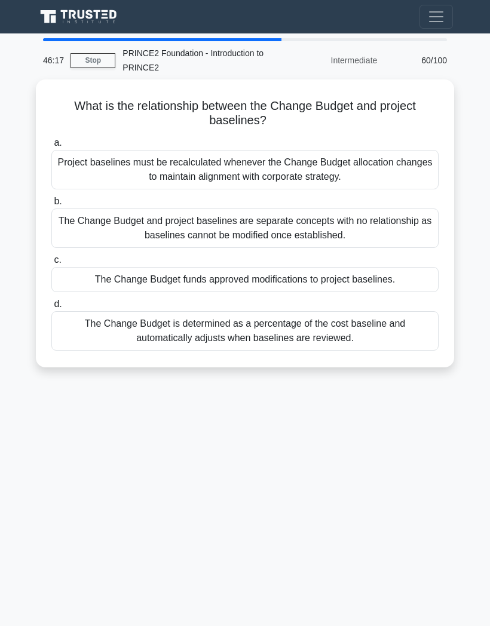
click at [313, 276] on div "The Change Budget funds approved modifications to project baselines." at bounding box center [244, 279] width 387 height 25
click at [51, 264] on input "c. The Change Budget funds approved modifications to project baselines." at bounding box center [51, 260] width 0 height 8
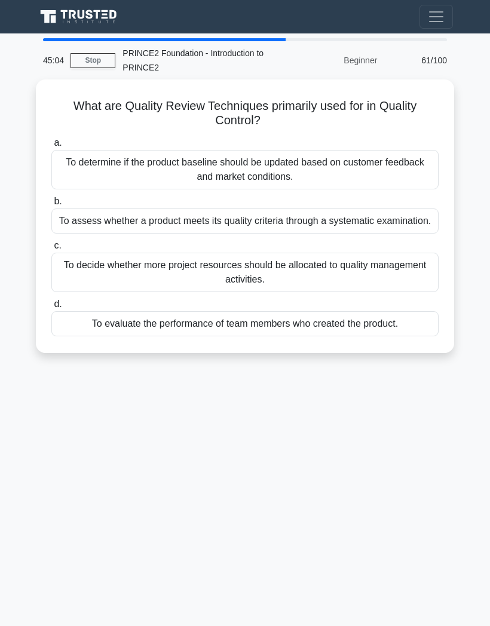
click at [369, 216] on div "To assess whether a product meets its quality criteria through a systematic exa…" at bounding box center [244, 221] width 387 height 25
click at [51, 206] on input "b. To assess whether a product meets its quality criteria through a systematic …" at bounding box center [51, 202] width 0 height 8
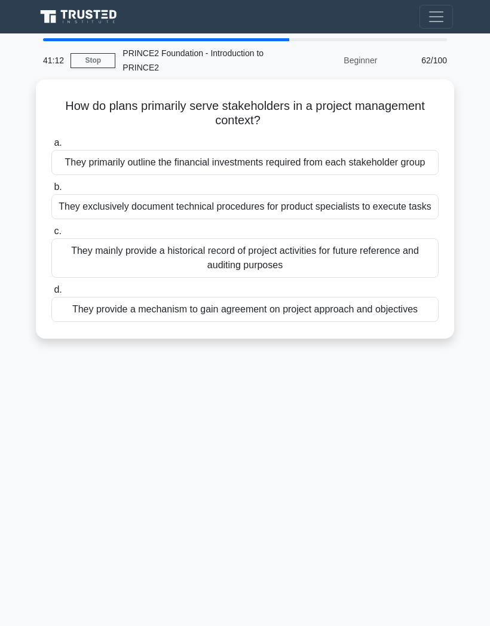
click at [303, 278] on div "They mainly provide a historical record of project activities for future refere…" at bounding box center [244, 257] width 387 height 39
click at [51, 236] on input "c. They mainly provide a historical record of project activities for future ref…" at bounding box center [51, 232] width 0 height 8
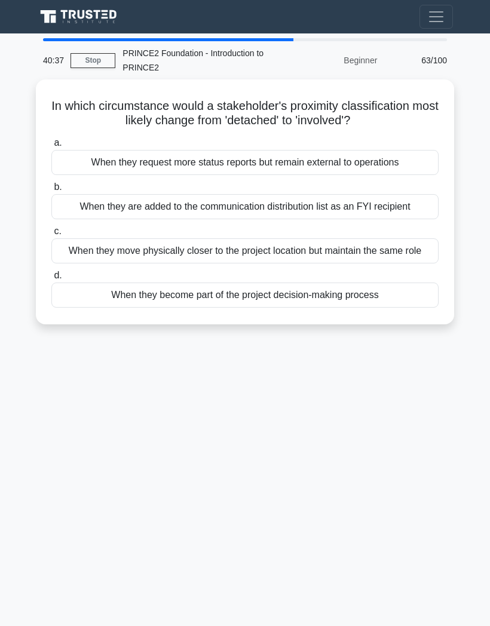
click at [315, 308] on div "When they become part of the project decision-making process" at bounding box center [244, 295] width 387 height 25
click at [51, 280] on input "d. When they become part of the project decision-making process" at bounding box center [51, 276] width 0 height 8
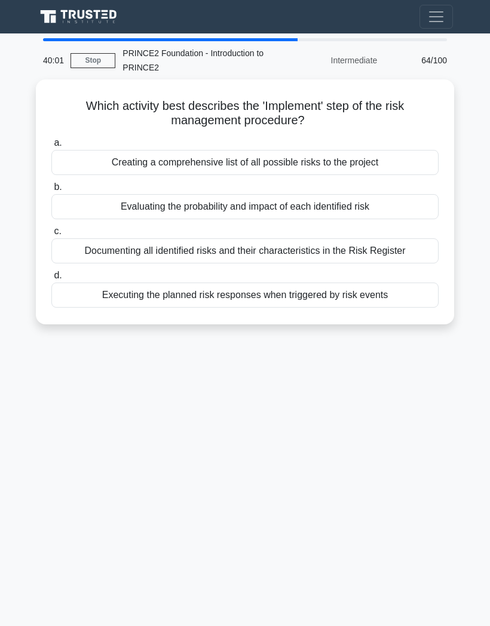
click at [299, 299] on div "Executing the planned risk responses when triggered by risk events" at bounding box center [244, 295] width 387 height 25
click at [51, 280] on input "d. Executing the planned risk responses when triggered by risk events" at bounding box center [51, 276] width 0 height 8
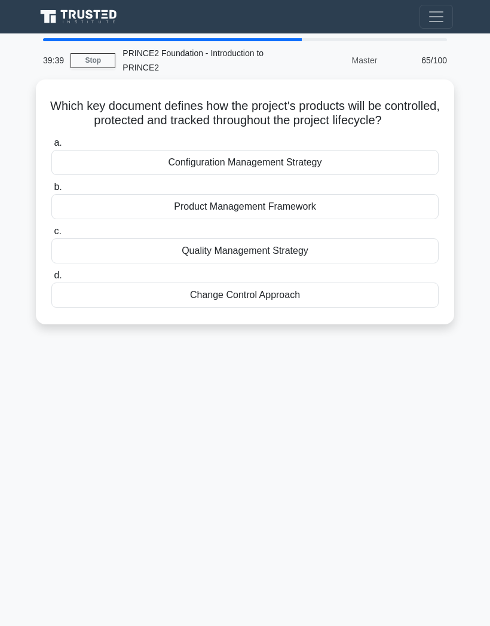
click at [230, 308] on div "Change Control Approach" at bounding box center [244, 295] width 387 height 25
click at [51, 280] on input "d. Change Control Approach" at bounding box center [51, 276] width 0 height 8
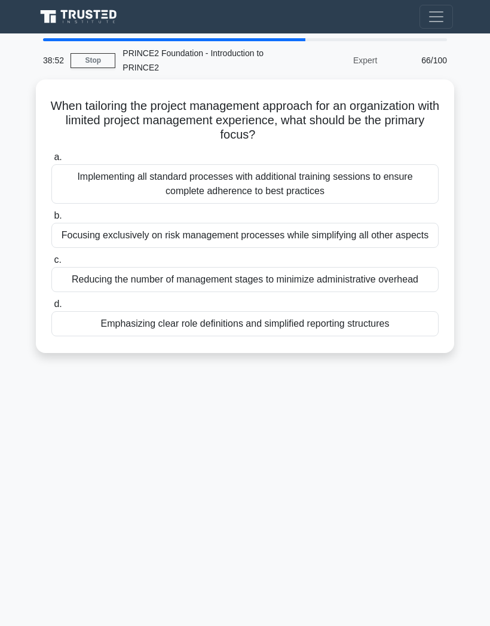
click at [165, 337] on div "Emphasizing clear role definitions and simplified reporting structures" at bounding box center [244, 323] width 387 height 25
click at [51, 308] on input "d. Emphasizing clear role definitions and simplified reporting structures" at bounding box center [51, 305] width 0 height 8
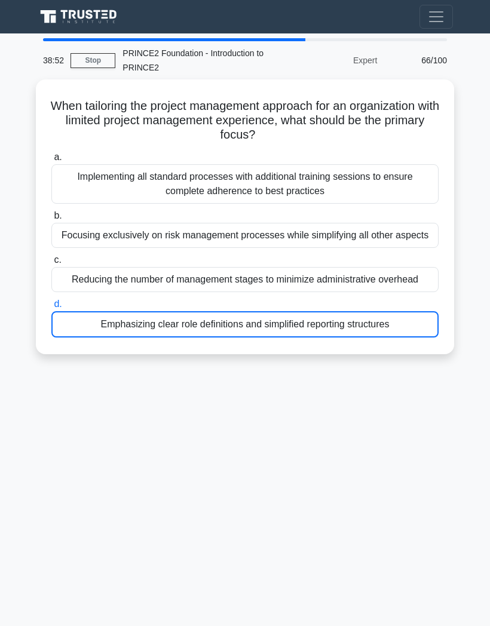
click at [164, 338] on div "Emphasizing clear role definitions and simplified reporting structures" at bounding box center [244, 324] width 387 height 26
click at [51, 308] on input "d. Emphasizing clear role definitions and simplified reporting structures" at bounding box center [51, 305] width 0 height 8
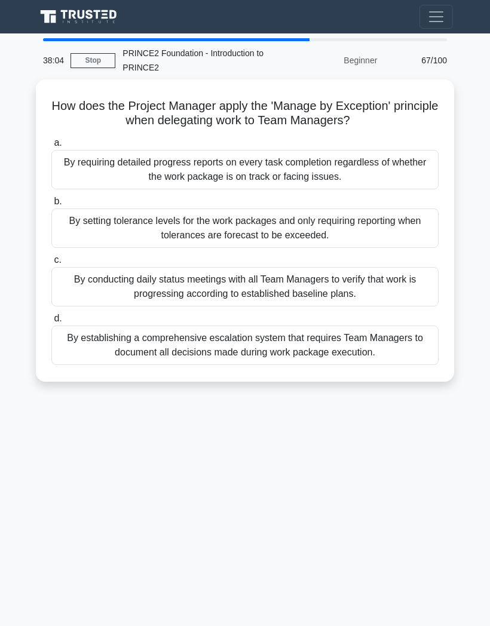
click at [206, 225] on div "By setting tolerance levels for the work packages and only requiring reporting …" at bounding box center [244, 228] width 387 height 39
click at [51, 206] on input "b. By setting tolerance levels for the work packages and only requiring reporti…" at bounding box center [51, 202] width 0 height 8
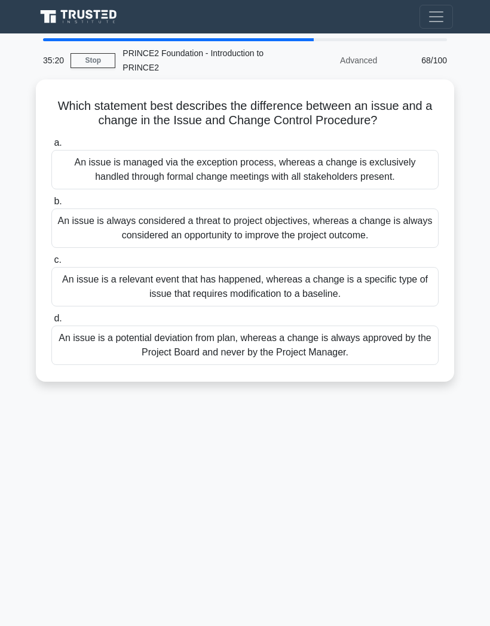
click at [263, 227] on div "An issue is always considered a threat to project objectives, whereas a change …" at bounding box center [244, 228] width 387 height 39
click at [51, 206] on input "b. An issue is always considered a threat to project objectives, whereas a chan…" at bounding box center [51, 202] width 0 height 8
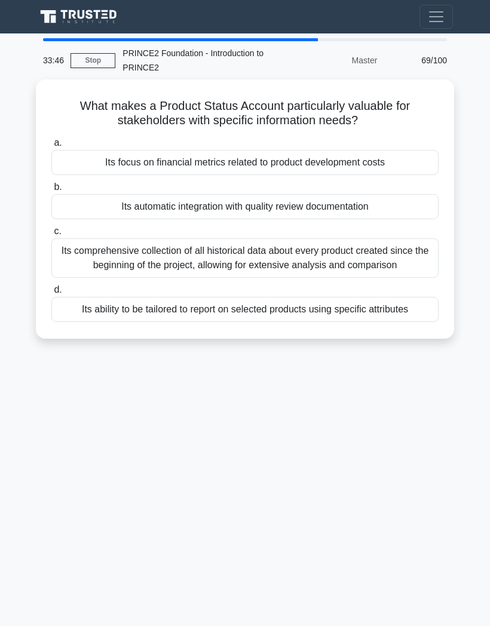
click at [393, 322] on div "Its ability to be tailored to report on selected products using specific attrib…" at bounding box center [244, 309] width 387 height 25
click at [51, 294] on input "d. Its ability to be tailored to report on selected products using specific att…" at bounding box center [51, 290] width 0 height 8
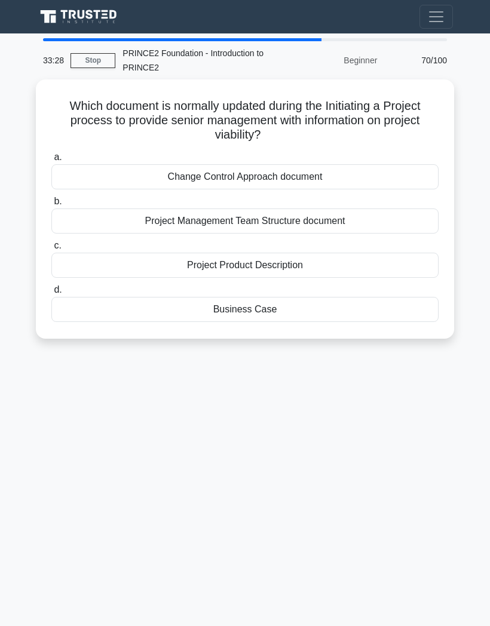
click at [307, 312] on div "Business Case" at bounding box center [244, 309] width 387 height 25
click at [51, 294] on input "d. Business Case" at bounding box center [51, 290] width 0 height 8
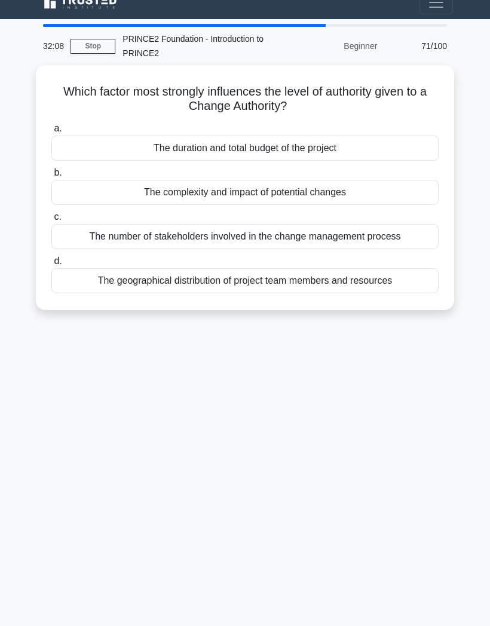
scroll to position [39, 0]
click at [292, 180] on div "The complexity and impact of potential changes" at bounding box center [244, 192] width 387 height 25
click at [51, 171] on input "b. The complexity and impact of potential changes" at bounding box center [51, 173] width 0 height 8
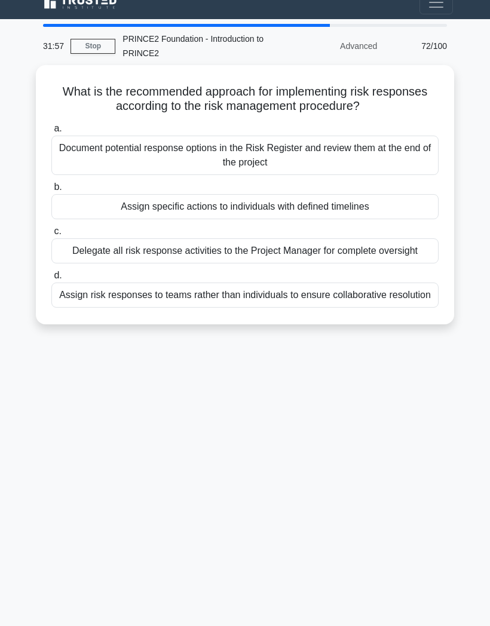
scroll to position [43, 0]
click at [455, 522] on div "31:55 Stop PRINCE2 Foundation - Introduction to PRINCE2 Advanced 72/100 What is…" at bounding box center [245, 323] width 430 height 598
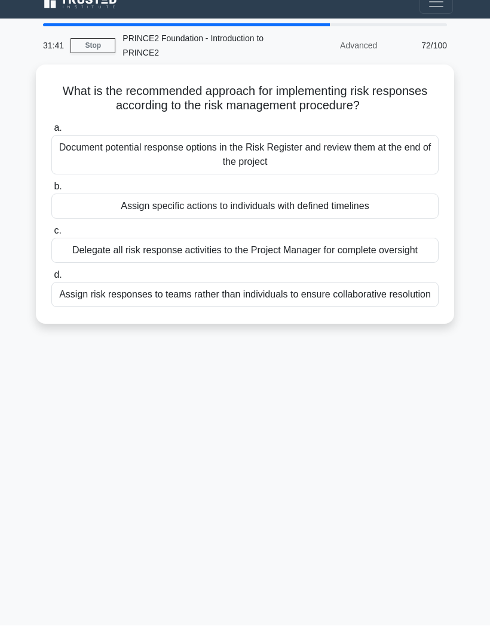
scroll to position [48, 0]
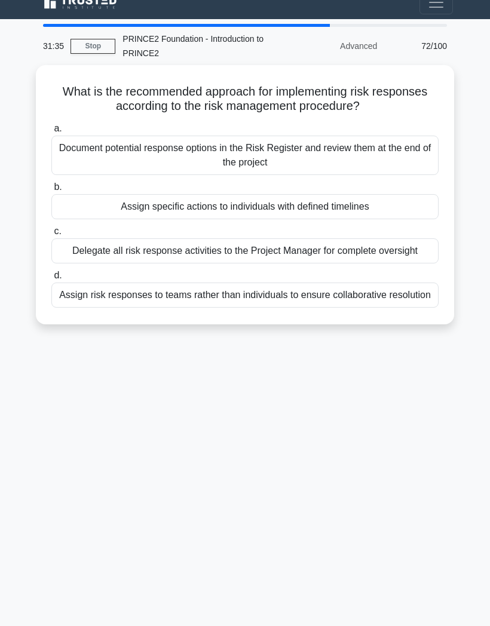
click at [285, 136] on div "Document potential response options in the Risk Register and review them at the…" at bounding box center [244, 155] width 387 height 39
click at [51, 130] on input "a. Document potential response options in the Risk Register and review them at …" at bounding box center [51, 129] width 0 height 8
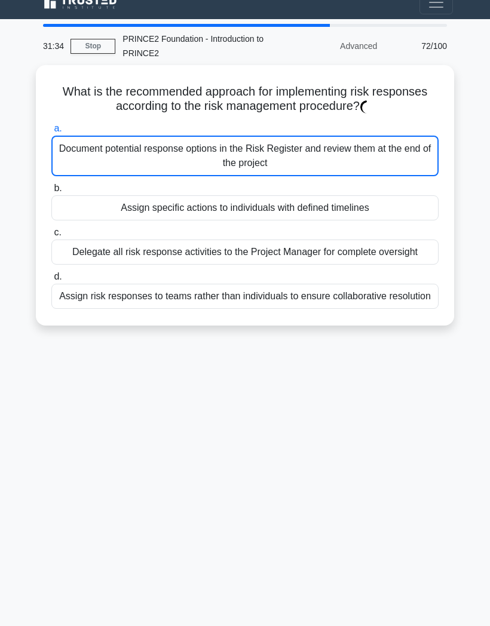
click at [285, 136] on div "Document potential response options in the Risk Register and review them at the…" at bounding box center [244, 156] width 387 height 41
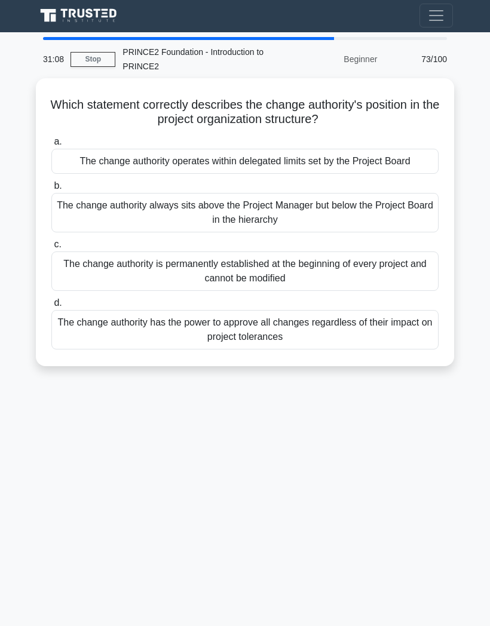
scroll to position [0, 0]
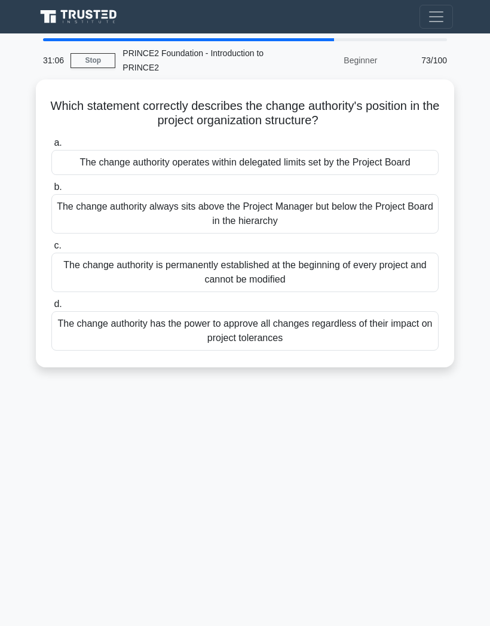
click at [307, 175] on div "The change authority operates within delegated limits set by the Project Board" at bounding box center [244, 162] width 387 height 25
click at [51, 147] on input "a. The change authority operates within delegated limits set by the Project Boa…" at bounding box center [51, 143] width 0 height 8
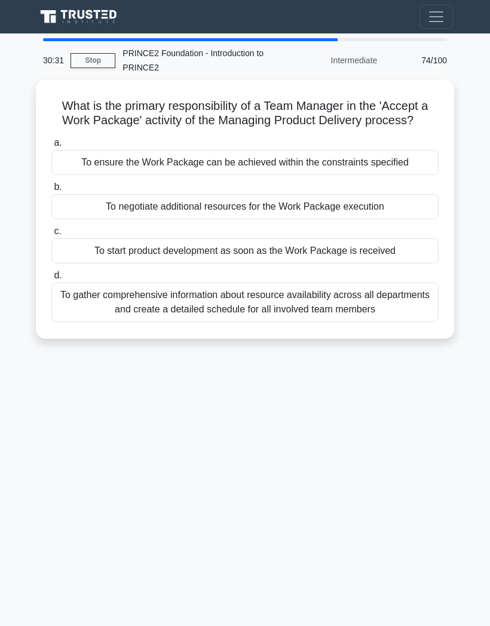
click at [223, 318] on div "To gather comprehensive information about resource availability across all depa…" at bounding box center [244, 302] width 387 height 39
click at [51, 280] on input "d. To gather comprehensive information about resource availability across all d…" at bounding box center [51, 276] width 0 height 8
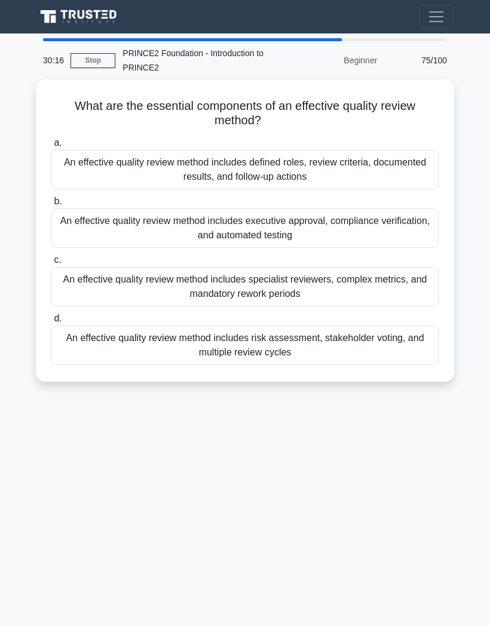
click at [267, 507] on div "30:16 Stop PRINCE2 Foundation - Introduction to PRINCE2 Beginner 75/100 What ar…" at bounding box center [245, 337] width 430 height 598
click at [238, 488] on div "30:15 Stop PRINCE2 Foundation - Introduction to PRINCE2 Beginner 75/100 What ar…" at bounding box center [245, 337] width 430 height 598
click at [209, 165] on div "An effective quality review method includes defined roles, review criteria, doc…" at bounding box center [244, 169] width 387 height 39
click at [51, 147] on input "a. An effective quality review method includes defined roles, review criteria, …" at bounding box center [51, 143] width 0 height 8
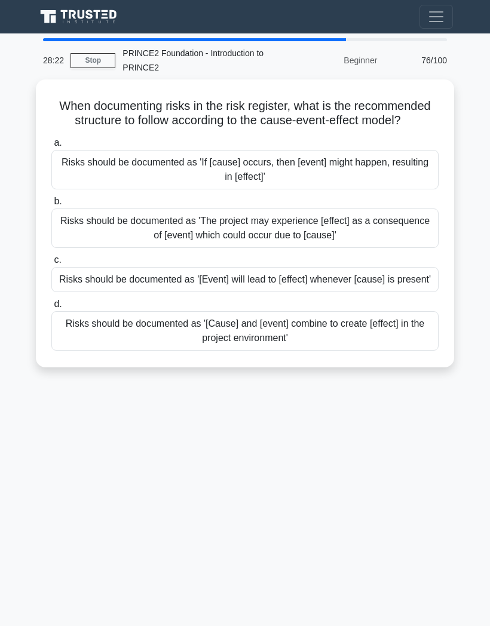
click at [320, 181] on div "Risks should be documented as 'If [cause] occurs, then [event] might happen, re…" at bounding box center [244, 169] width 387 height 39
click at [51, 147] on input "a. Risks should be documented as 'If [cause] occurs, then [event] might happen,…" at bounding box center [51, 143] width 0 height 8
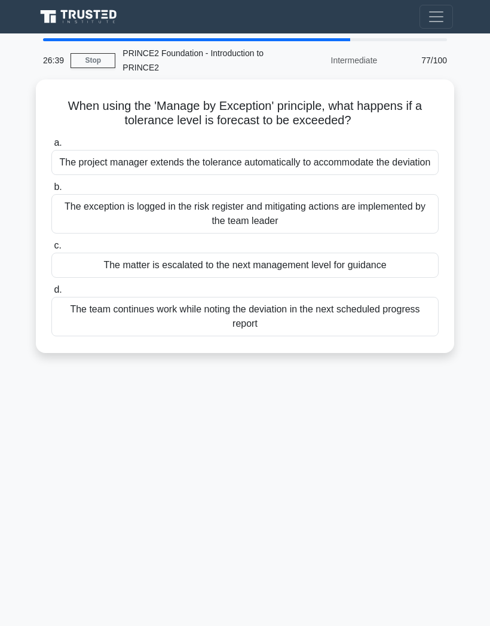
click at [308, 275] on div "The matter is escalated to the next management level for guidance" at bounding box center [244, 265] width 387 height 25
click at [51, 250] on input "c. The matter is escalated to the next management level for guidance" at bounding box center [51, 246] width 0 height 8
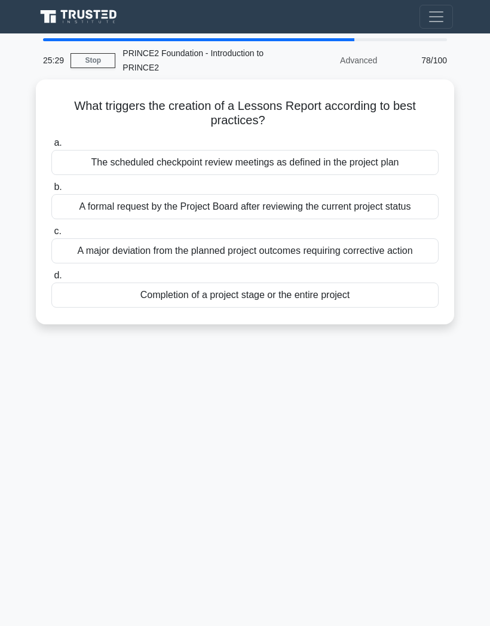
click at [313, 264] on div "A major deviation from the planned project outcomes requiring corrective action" at bounding box center [244, 250] width 387 height 25
click at [51, 236] on input "c. A major deviation from the planned project outcomes requiring corrective act…" at bounding box center [51, 232] width 0 height 8
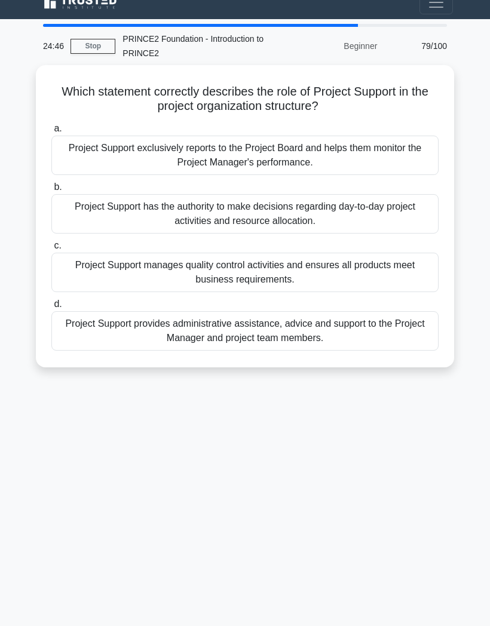
scroll to position [21, 0]
click at [306, 267] on div "Project Support manages quality control activities and ensures all products mee…" at bounding box center [244, 272] width 387 height 39
click at [51, 250] on input "c. Project Support manages quality control activities and ensures all products …" at bounding box center [51, 246] width 0 height 8
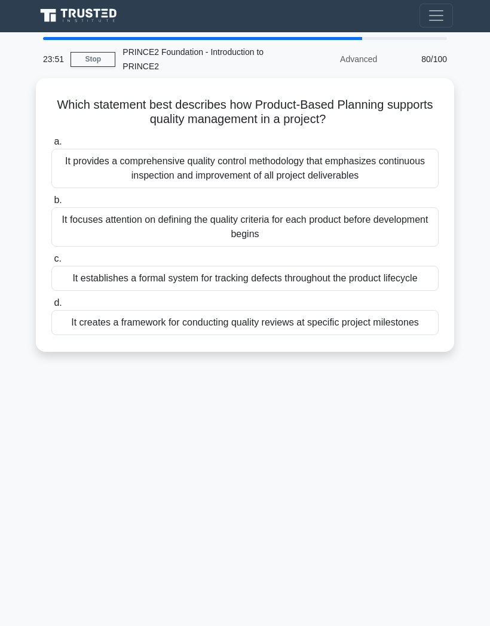
scroll to position [0, 0]
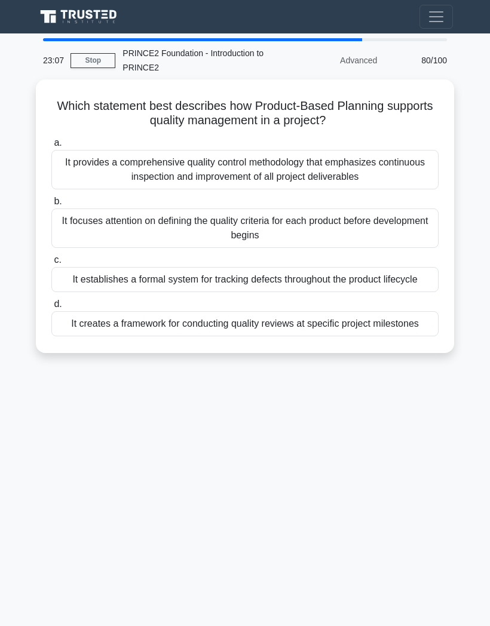
click at [331, 337] on div "It creates a framework for conducting quality reviews at specific project miles…" at bounding box center [244, 323] width 387 height 25
click at [51, 308] on input "d. It creates a framework for conducting quality reviews at specific project mi…" at bounding box center [51, 305] width 0 height 8
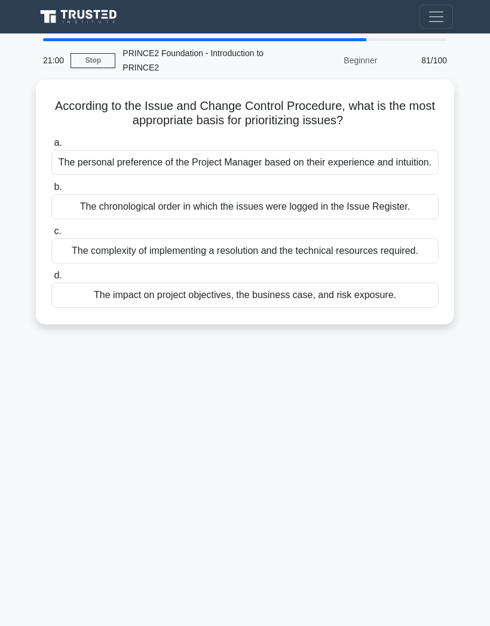
click at [292, 450] on div "21:00 Stop PRINCE2 Foundation - Introduction to PRINCE2 Beginner 81/100 Accordi…" at bounding box center [245, 337] width 430 height 598
click at [306, 421] on div "20:59 Stop PRINCE2 Foundation - Introduction to PRINCE2 Beginner 81/100 Accordi…" at bounding box center [245, 337] width 430 height 598
click at [351, 308] on div "The impact on project objectives, the business case, and risk exposure." at bounding box center [244, 295] width 387 height 25
click at [51, 280] on input "d. The impact on project objectives, the business case, and risk exposure." at bounding box center [51, 276] width 0 height 8
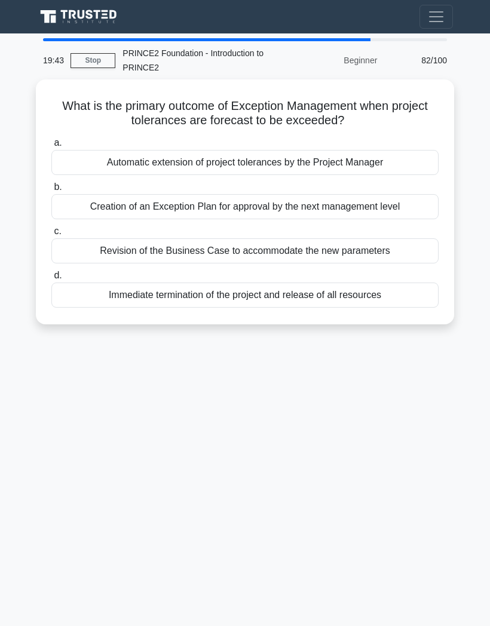
click at [316, 209] on div "Creation of an Exception Plan for approval by the next management level" at bounding box center [244, 206] width 387 height 25
click at [51, 191] on input "b. Creation of an Exception Plan for approval by the next management level" at bounding box center [51, 188] width 0 height 8
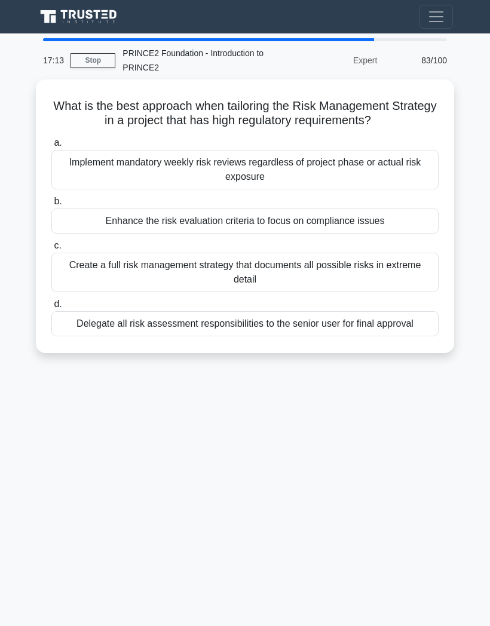
click at [353, 178] on div "Implement mandatory weekly risk reviews regardless of project phase or actual r…" at bounding box center [244, 169] width 387 height 39
click at [51, 147] on input "a. Implement mandatory weekly risk reviews regardless of project phase or actua…" at bounding box center [51, 143] width 0 height 8
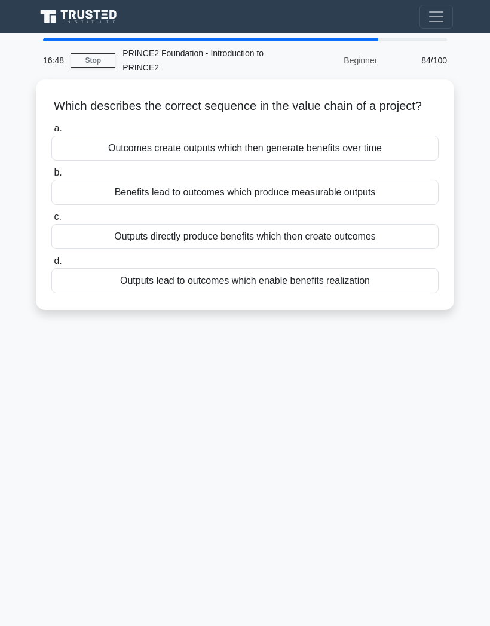
click at [375, 161] on div "Outcomes create outputs which then generate benefits over time" at bounding box center [244, 148] width 387 height 25
click at [51, 133] on input "a. Outcomes create outputs which then generate benefits over time" at bounding box center [51, 129] width 0 height 8
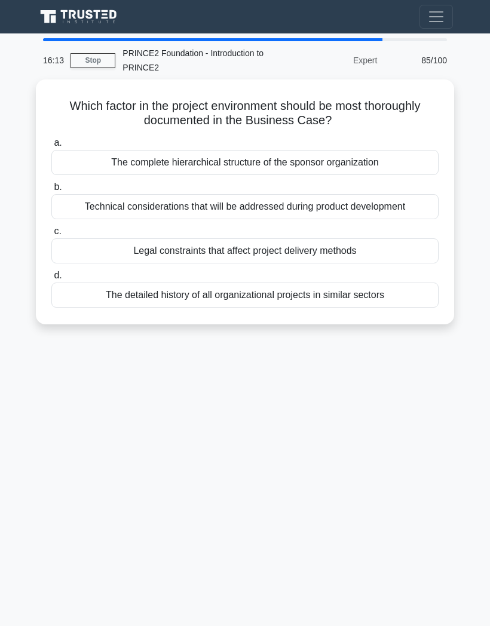
click at [344, 294] on div "The detailed history of all organizational projects in similar sectors" at bounding box center [244, 295] width 387 height 25
click at [51, 280] on input "d. The detailed history of all organizational projects in similar sectors" at bounding box center [51, 276] width 0 height 8
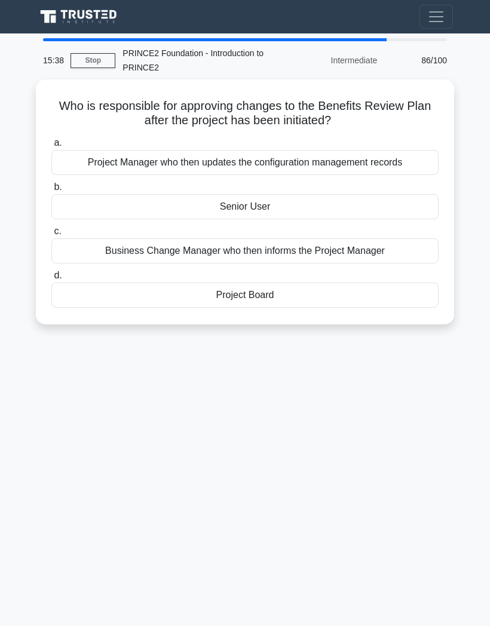
click at [309, 298] on div "Project Board" at bounding box center [244, 295] width 387 height 25
click at [51, 280] on input "d. Project Board" at bounding box center [51, 276] width 0 height 8
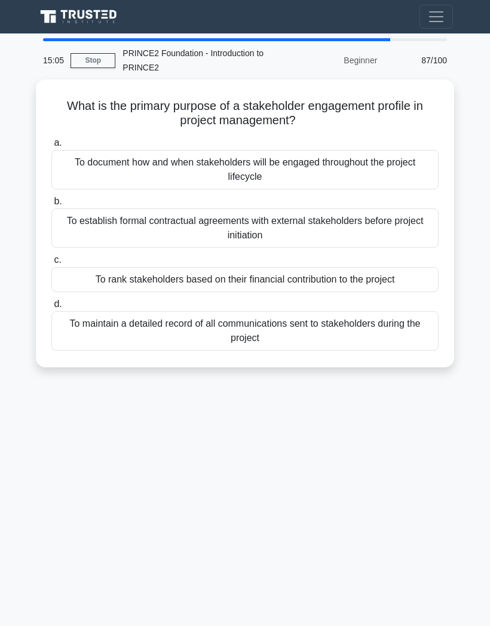
click at [355, 177] on div "To document how and when stakeholders will be engaged throughout the project li…" at bounding box center [244, 169] width 387 height 39
click at [51, 147] on input "a. To document how and when stakeholders will be engaged throughout the project…" at bounding box center [51, 143] width 0 height 8
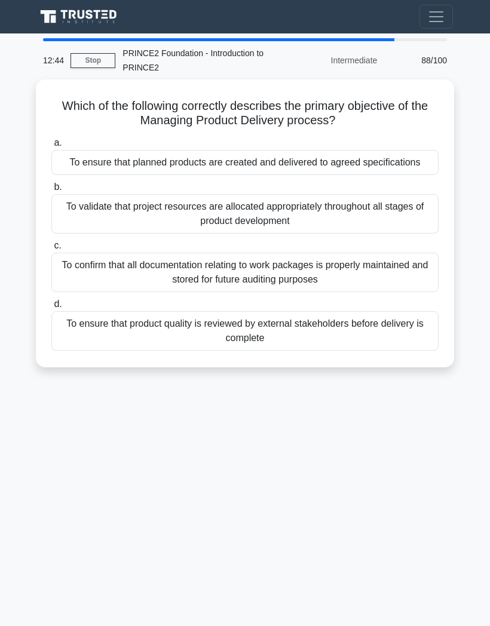
click at [377, 173] on div "To ensure that planned products are created and delivered to agreed specificati…" at bounding box center [244, 162] width 387 height 25
click at [51, 147] on input "a. To ensure that planned products are created and delivered to agreed specific…" at bounding box center [51, 143] width 0 height 8
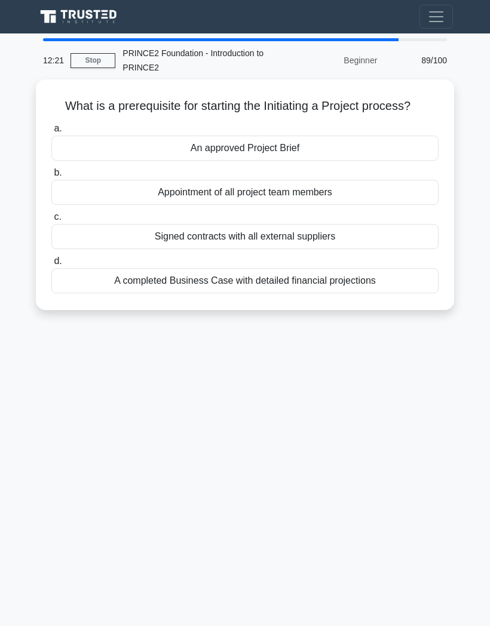
click at [341, 289] on div "A completed Business Case with detailed financial projections" at bounding box center [244, 280] width 387 height 25
click at [51, 265] on input "d. A completed Business Case with detailed financial projections" at bounding box center [51, 262] width 0 height 8
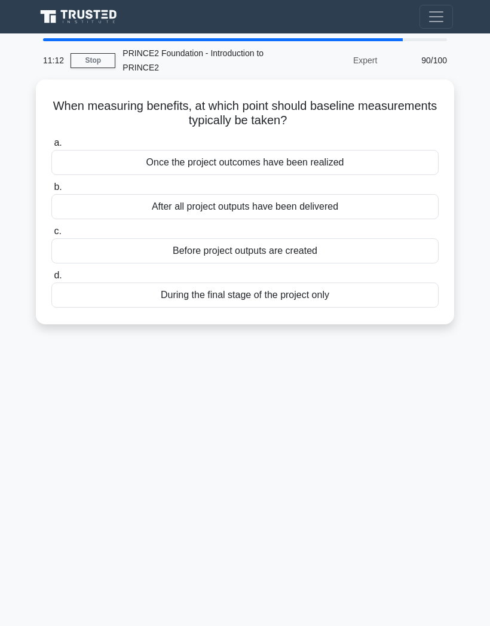
click at [354, 151] on div "Once the project outcomes have been realized" at bounding box center [244, 162] width 387 height 25
click at [51, 147] on input "a. Once the project outcomes have been realized" at bounding box center [51, 143] width 0 height 8
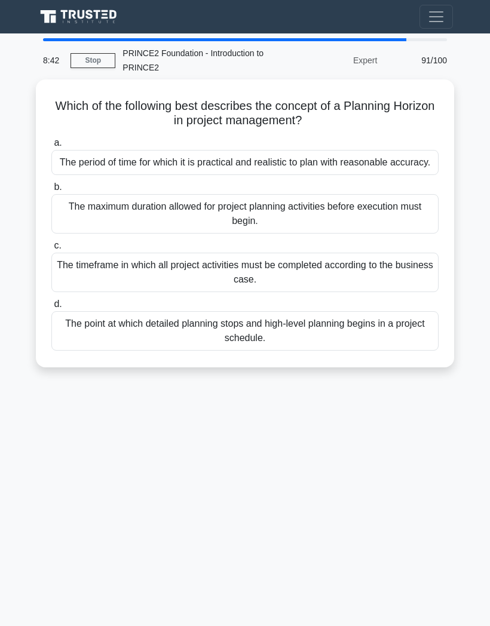
click at [458, 382] on div "Which of the following best describes the concept of a Planning Horizon in proj…" at bounding box center [245, 230] width 430 height 302
click at [355, 221] on div "The maximum duration allowed for project planning activities before execution m…" at bounding box center [244, 213] width 387 height 39
click at [51, 191] on input "b. The maximum duration allowed for project planning activities before executio…" at bounding box center [51, 188] width 0 height 8
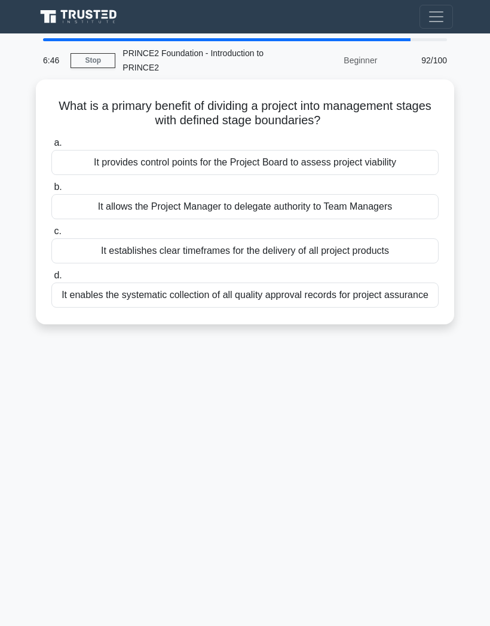
click at [295, 164] on div "It provides control points for the Project Board to assess project viability" at bounding box center [244, 162] width 387 height 25
click at [51, 147] on input "a. It provides control points for the Project Board to assess project viability" at bounding box center [51, 143] width 0 height 8
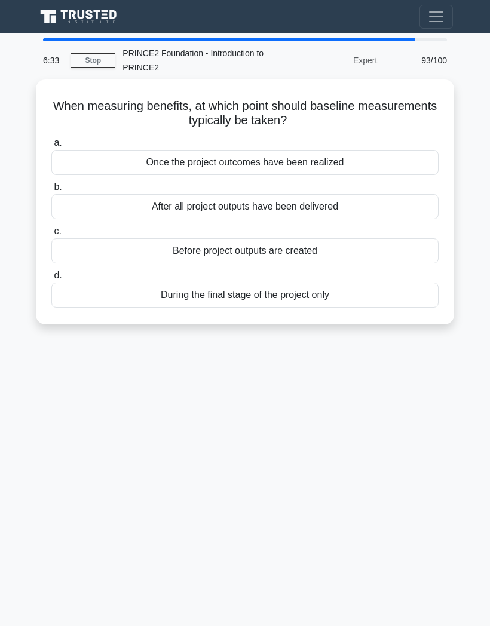
click at [288, 164] on div "Once the project outcomes have been realized" at bounding box center [244, 162] width 387 height 25
click at [51, 147] on input "a. Once the project outcomes have been realized" at bounding box center [51, 143] width 0 height 8
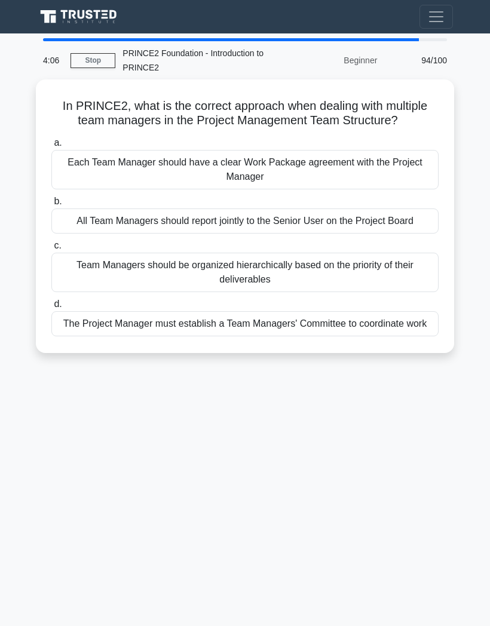
click at [395, 186] on div "Each Team Manager should have a clear Work Package agreement with the Project M…" at bounding box center [244, 169] width 387 height 39
click at [51, 147] on input "a. Each Team Manager should have a clear Work Package agreement with the Projec…" at bounding box center [51, 143] width 0 height 8
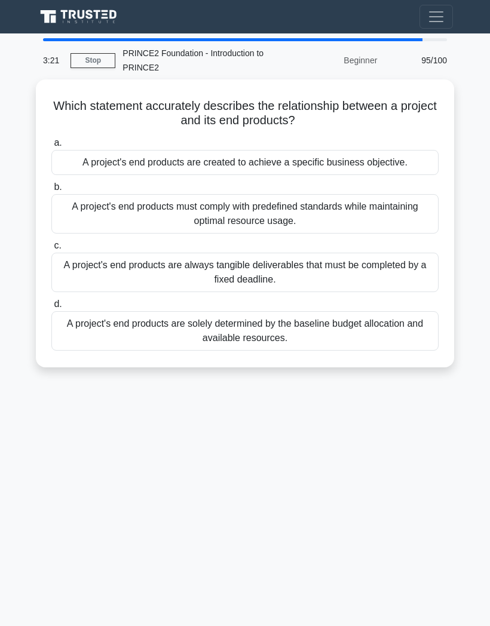
click at [380, 163] on div "A project's end products are created to achieve a specific business objective." at bounding box center [244, 162] width 387 height 25
click at [51, 147] on input "a. A project's end products are created to achieve a specific business objectiv…" at bounding box center [51, 143] width 0 height 8
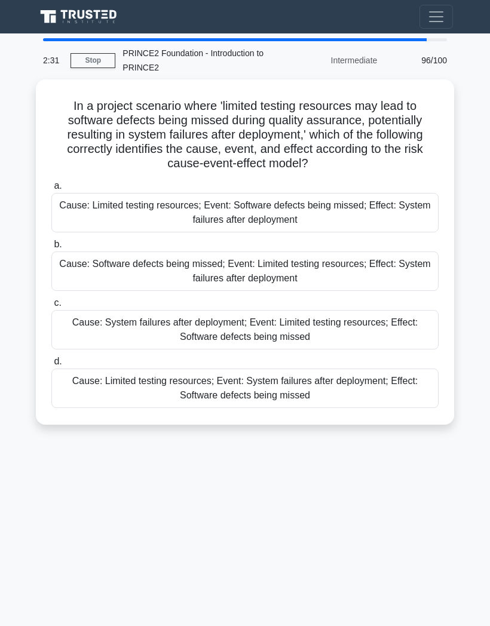
click at [300, 276] on div "Cause: Software defects being missed; Event: Limited testing resources; Effect:…" at bounding box center [244, 271] width 387 height 39
click at [51, 249] on input "b. Cause: Software defects being missed; Event: Limited testing resources; Effe…" at bounding box center [51, 245] width 0 height 8
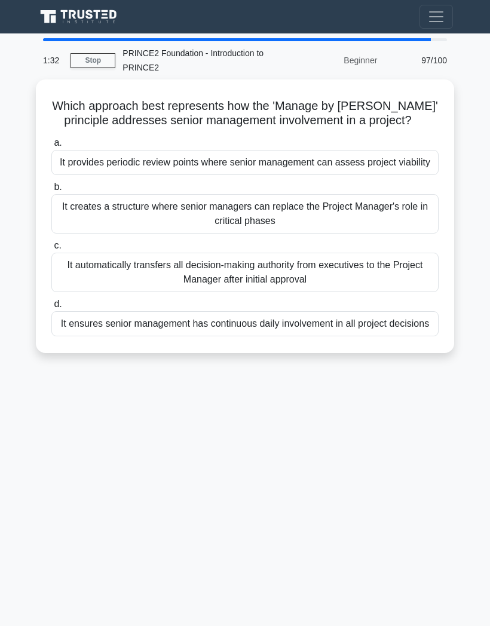
click at [325, 175] on div "It provides periodic review points where senior management can assess project v…" at bounding box center [244, 162] width 387 height 25
click at [51, 147] on input "a. It provides periodic review points where senior management can assess projec…" at bounding box center [51, 143] width 0 height 8
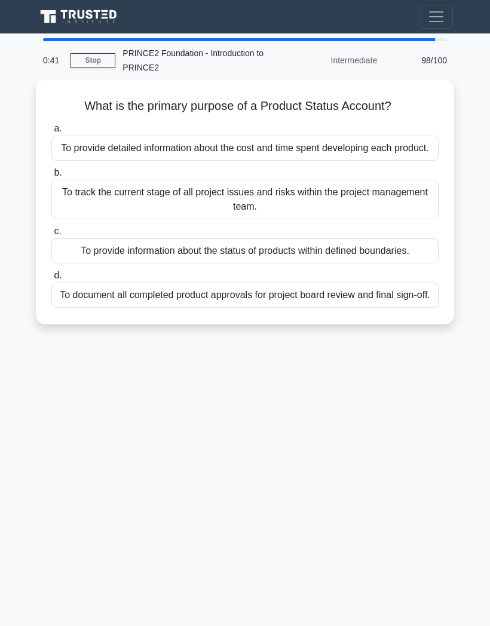
click at [302, 264] on div "To provide information about the status of products within defined boundaries." at bounding box center [244, 250] width 387 height 25
click at [51, 236] on input "c. To provide information about the status of products within defined boundarie…" at bounding box center [51, 232] width 0 height 8
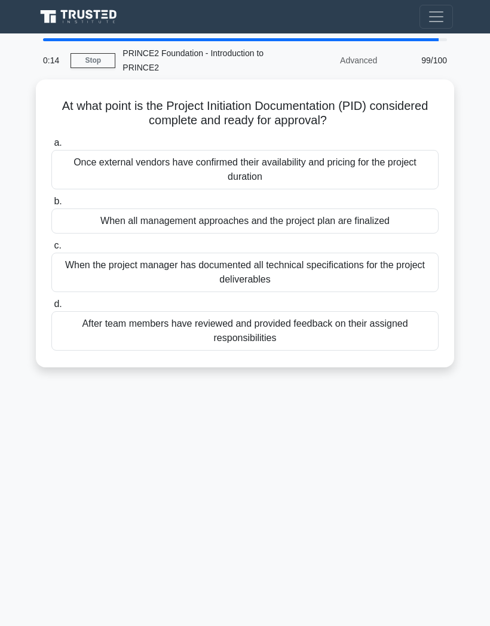
click at [361, 221] on div "When all management approaches and the project plan are finalized" at bounding box center [244, 221] width 387 height 25
click at [51, 206] on input "b. When all management approaches and the project plan are finalized" at bounding box center [51, 202] width 0 height 8
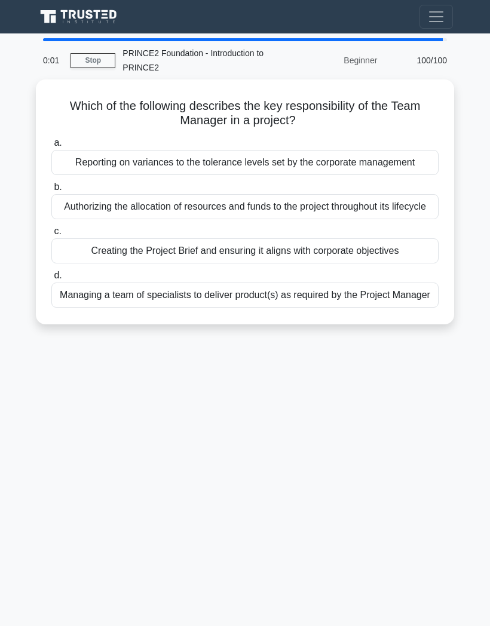
click at [298, 308] on div "Managing a team of specialists to deliver product(s) as required by the Project…" at bounding box center [244, 295] width 387 height 25
click at [51, 280] on input "d. Managing a team of specialists to deliver product(s) as required by the Proj…" at bounding box center [51, 276] width 0 height 8
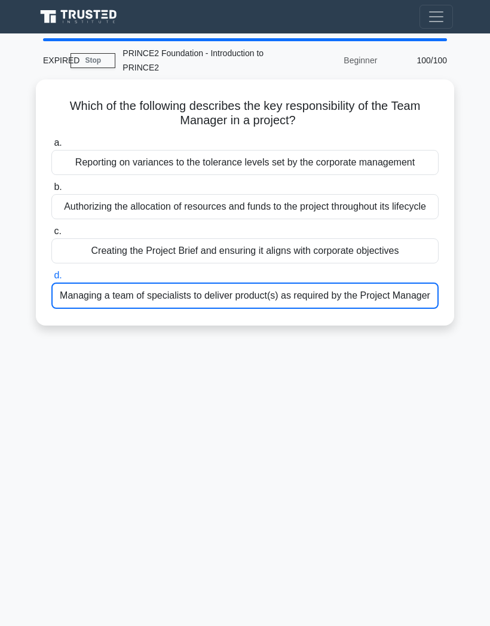
click at [359, 283] on div "Managing a team of specialists to deliver product(s) as required by the Project…" at bounding box center [244, 296] width 387 height 26
click at [51, 280] on input "d. Managing a team of specialists to deliver product(s) as required by the Proj…" at bounding box center [51, 276] width 0 height 8
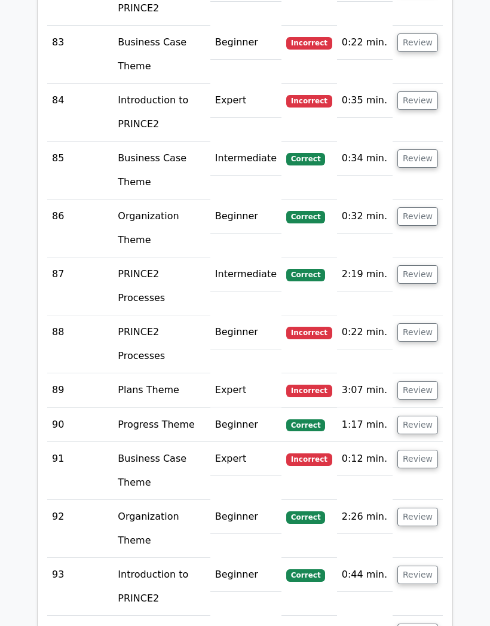
scroll to position [6126, 0]
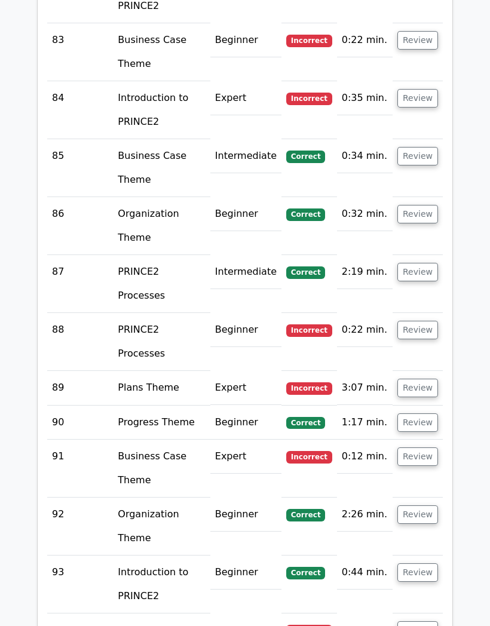
scroll to position [6140, 0]
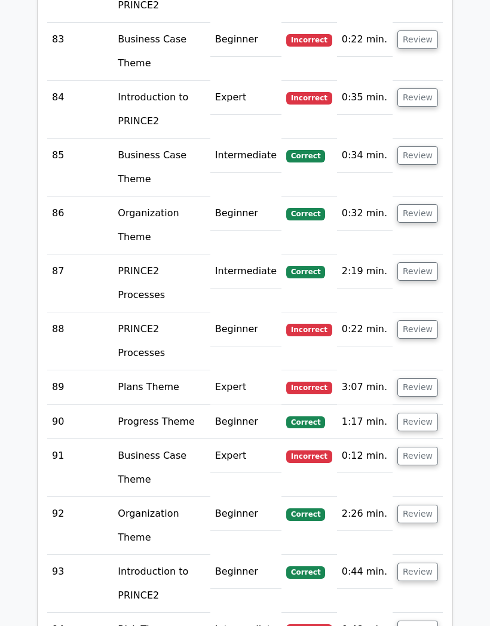
click at [418, 447] on button "Review" at bounding box center [417, 456] width 41 height 19
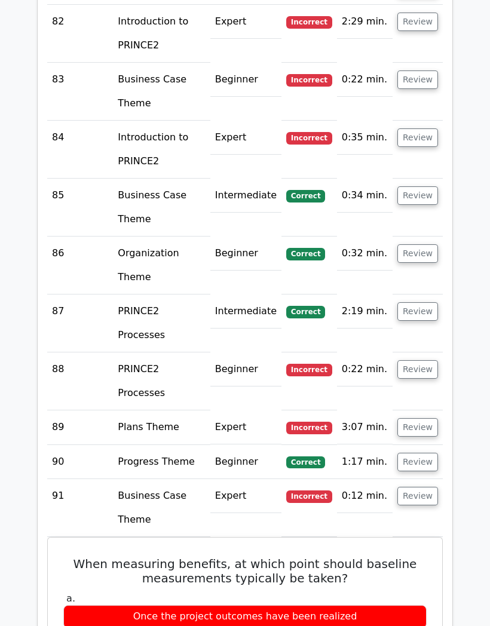
scroll to position [6091, 0]
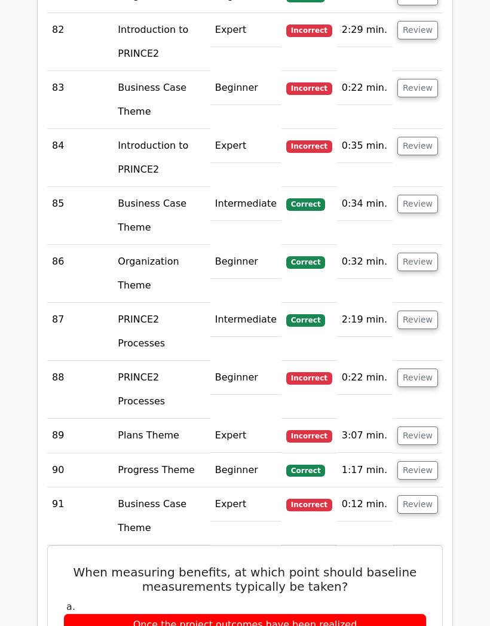
click at [437, 496] on button "Review" at bounding box center [417, 505] width 41 height 19
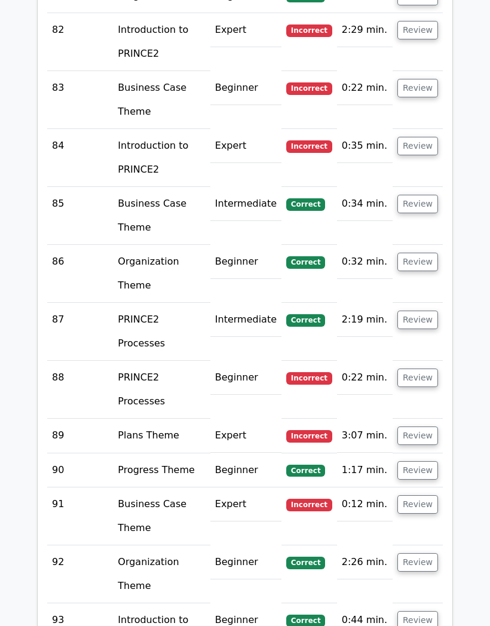
click at [423, 496] on button "Review" at bounding box center [417, 505] width 41 height 19
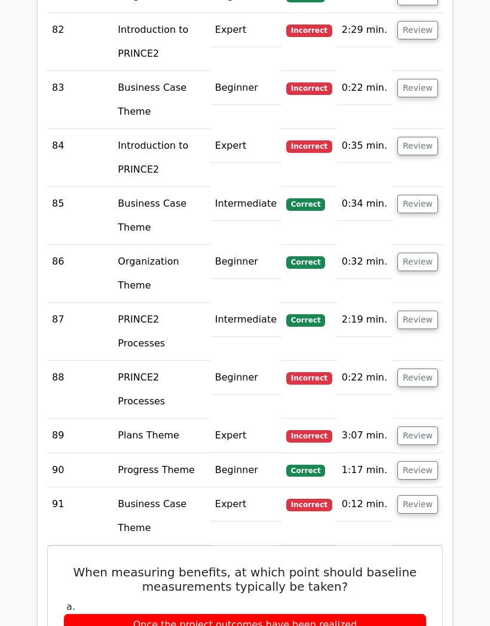
click at [421, 427] on button "Review" at bounding box center [417, 436] width 41 height 19
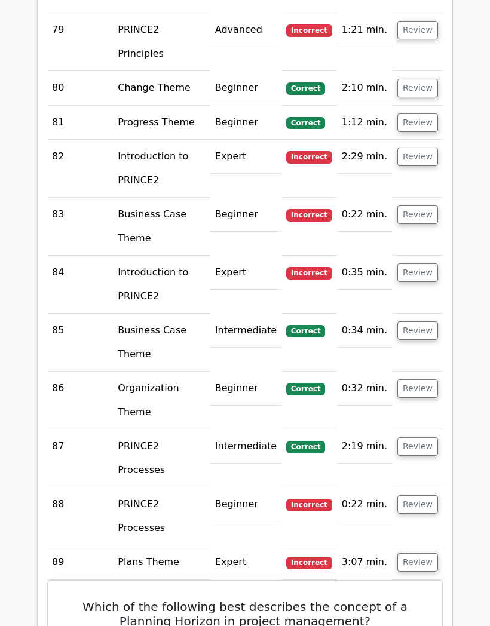
scroll to position [5949, 0]
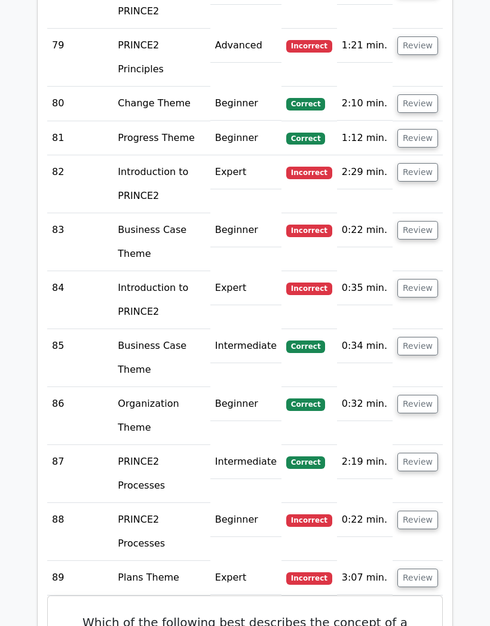
click at [425, 569] on button "Review" at bounding box center [417, 578] width 41 height 19
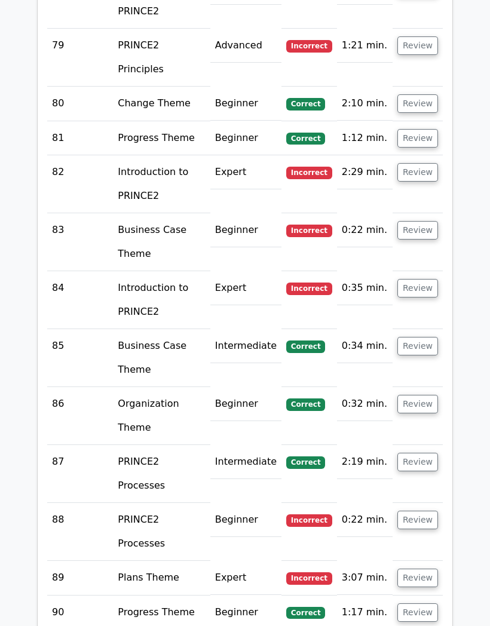
click at [425, 511] on button "Review" at bounding box center [417, 520] width 41 height 19
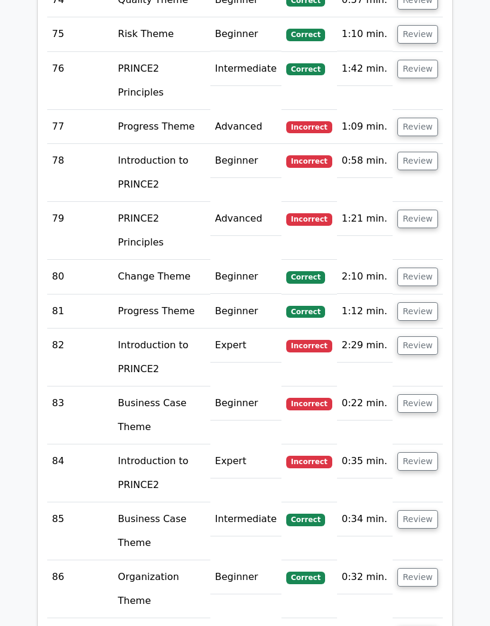
scroll to position [5775, 0]
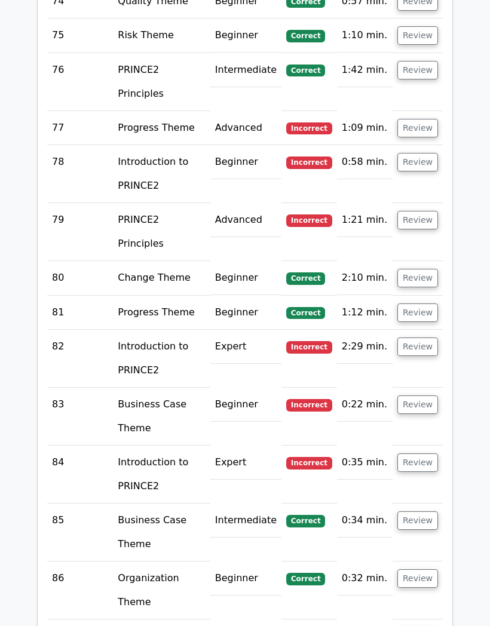
click at [425, 454] on button "Review" at bounding box center [417, 463] width 41 height 19
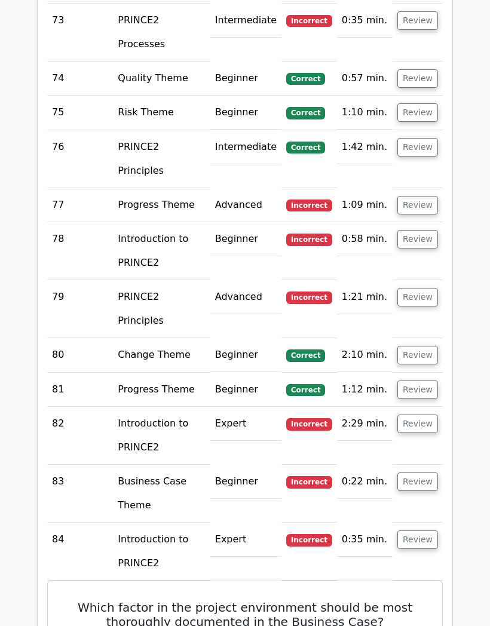
scroll to position [5687, 0]
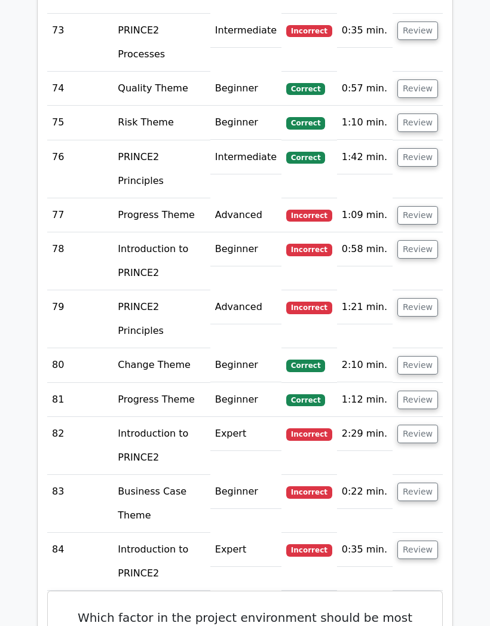
click at [420, 541] on button "Review" at bounding box center [417, 550] width 41 height 19
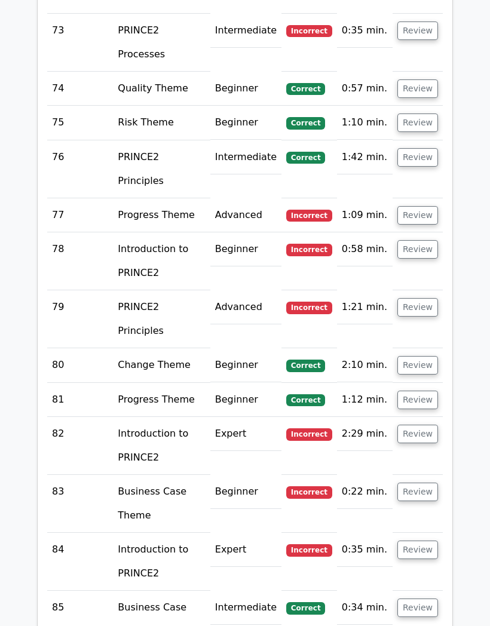
click at [414, 541] on button "Review" at bounding box center [417, 550] width 41 height 19
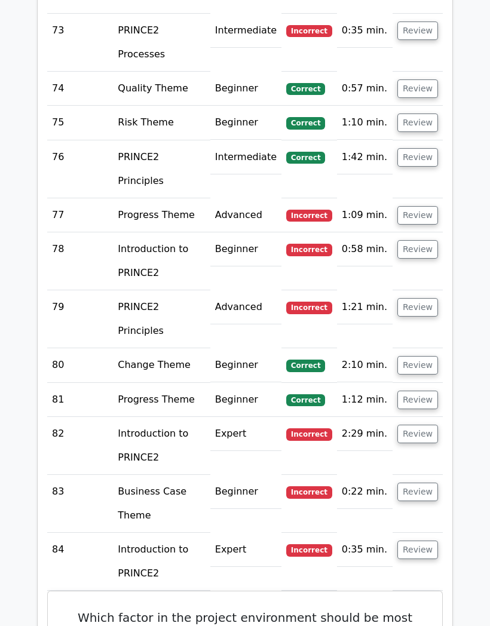
click at [418, 483] on button "Review" at bounding box center [417, 492] width 41 height 19
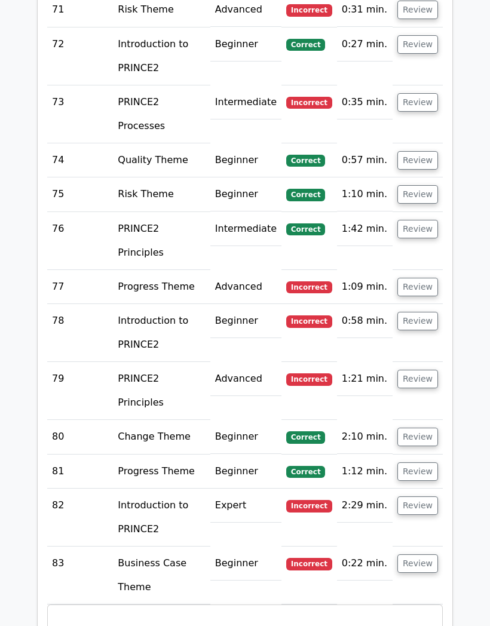
scroll to position [5604, 0]
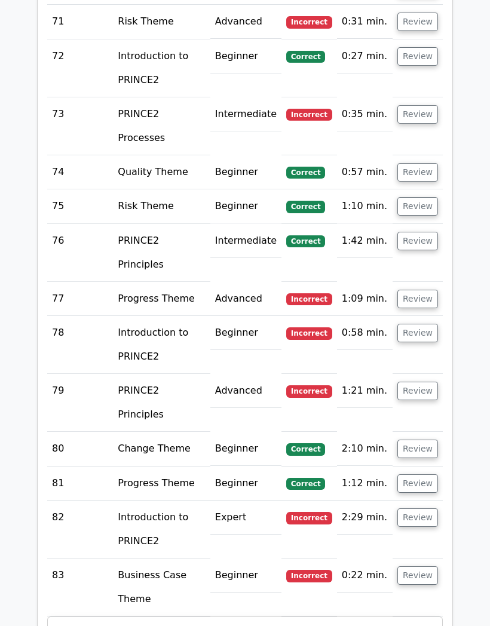
click at [426, 509] on button "Review" at bounding box center [417, 518] width 41 height 19
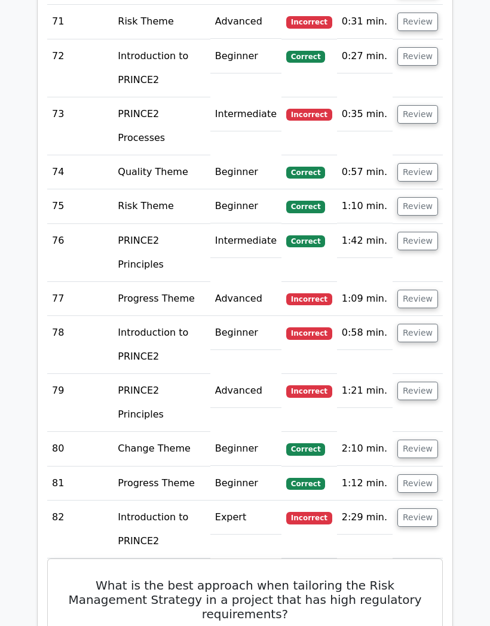
scroll to position [5623, 0]
